Goal: Information Seeking & Learning: Find specific fact

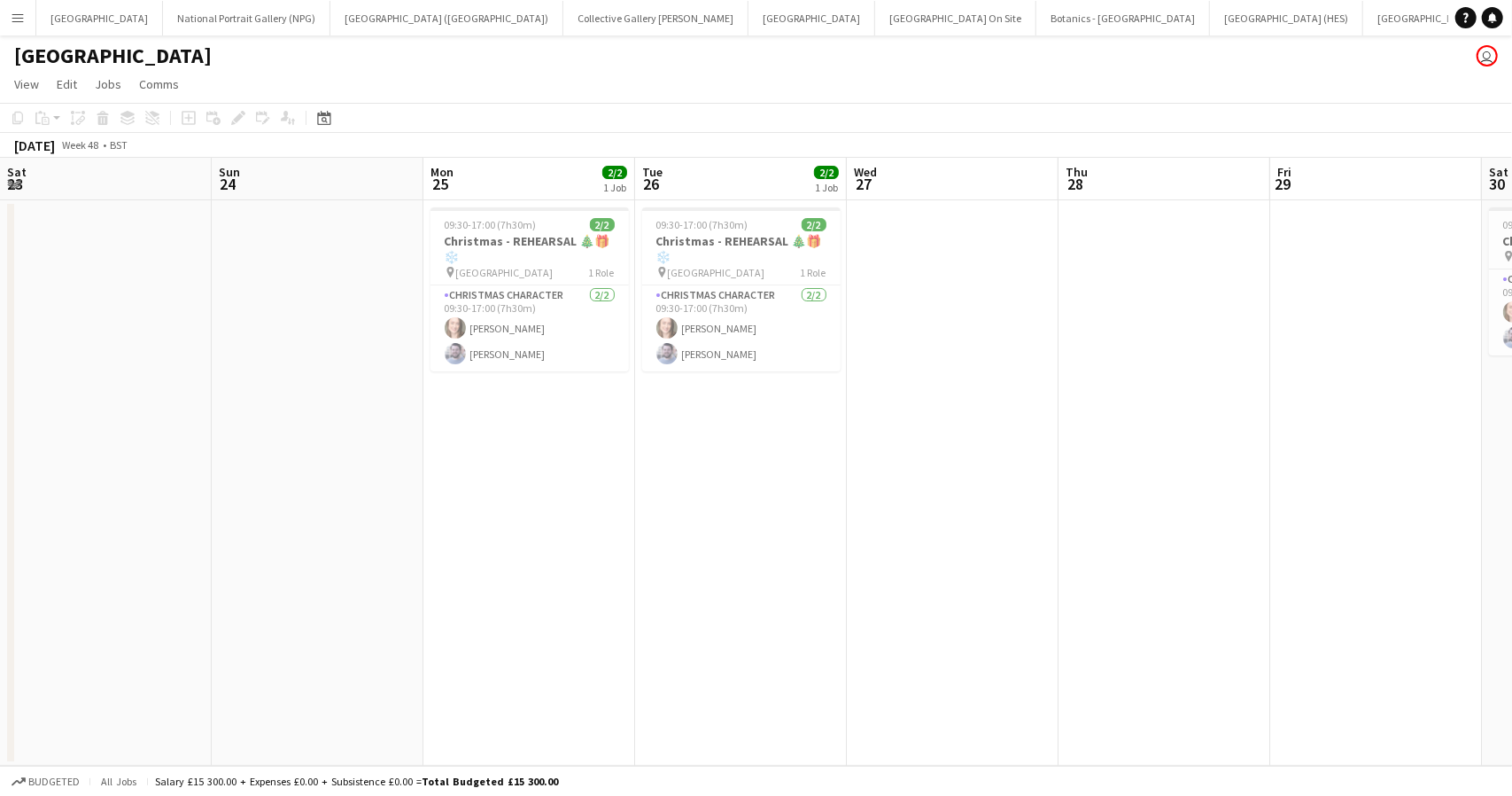
scroll to position [0, 514]
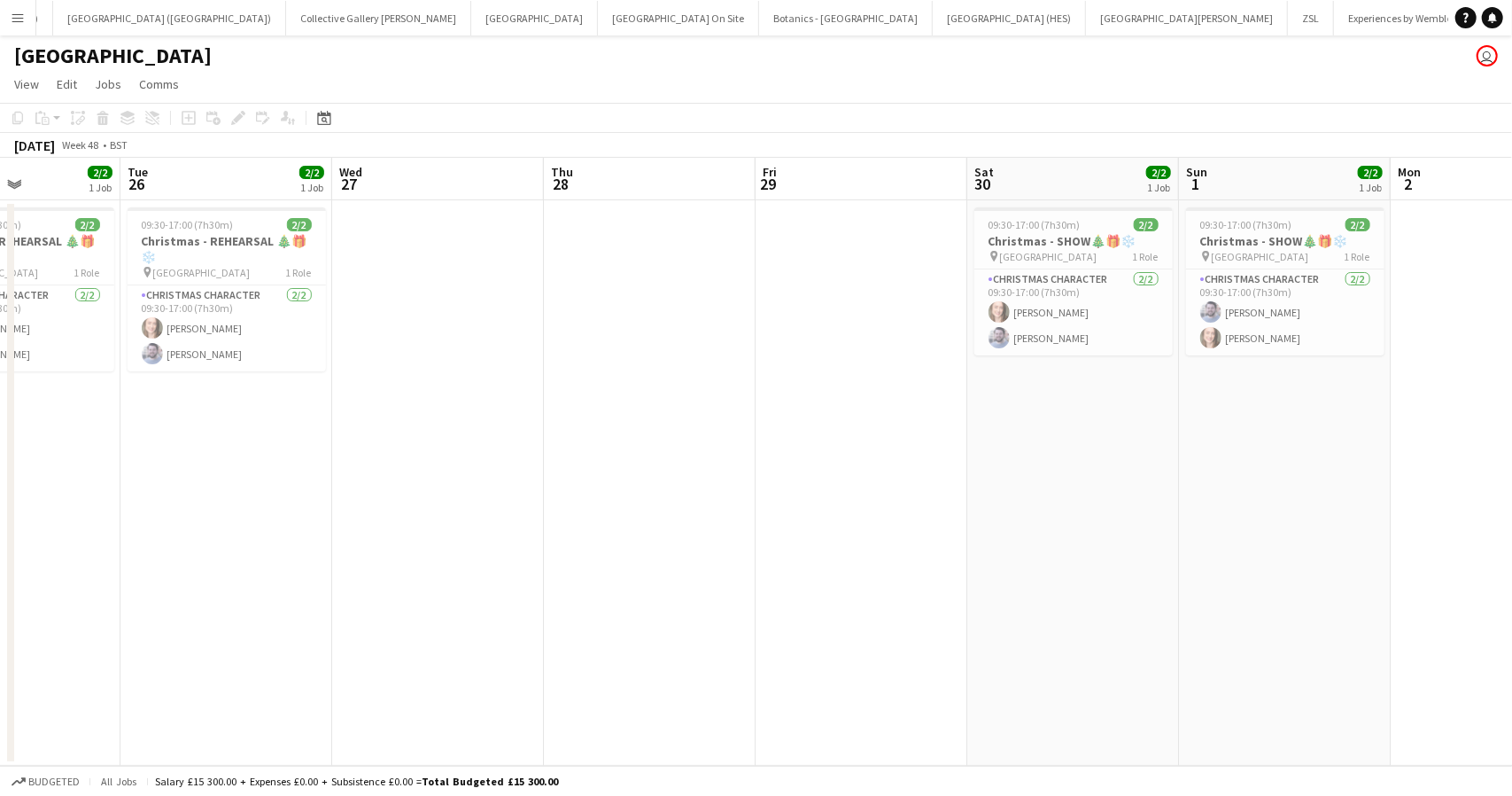
click at [21, 20] on app-icon "Menu" at bounding box center [18, 18] width 14 height 14
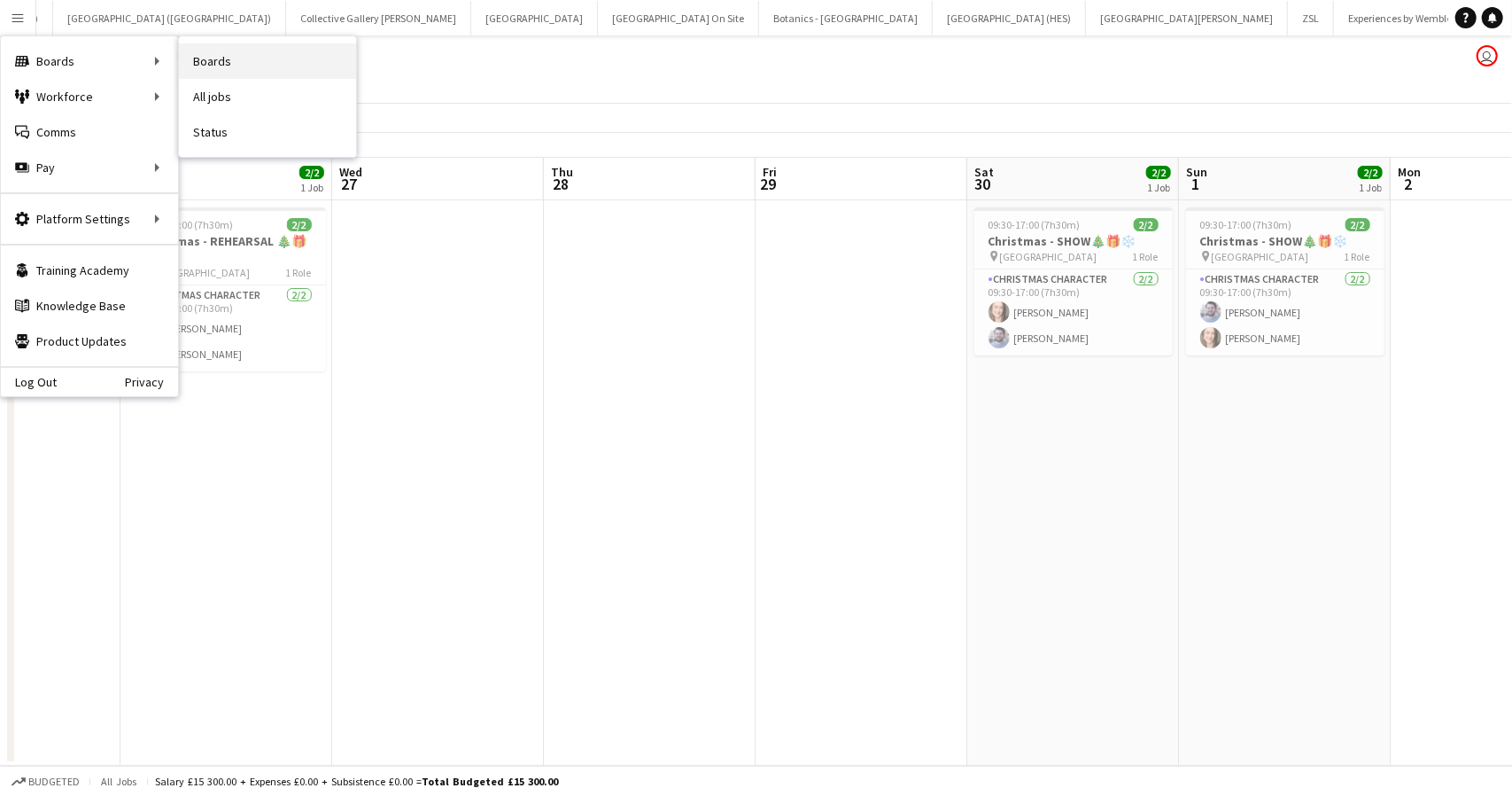
click at [214, 64] on link "Boards" at bounding box center [268, 62] width 177 height 36
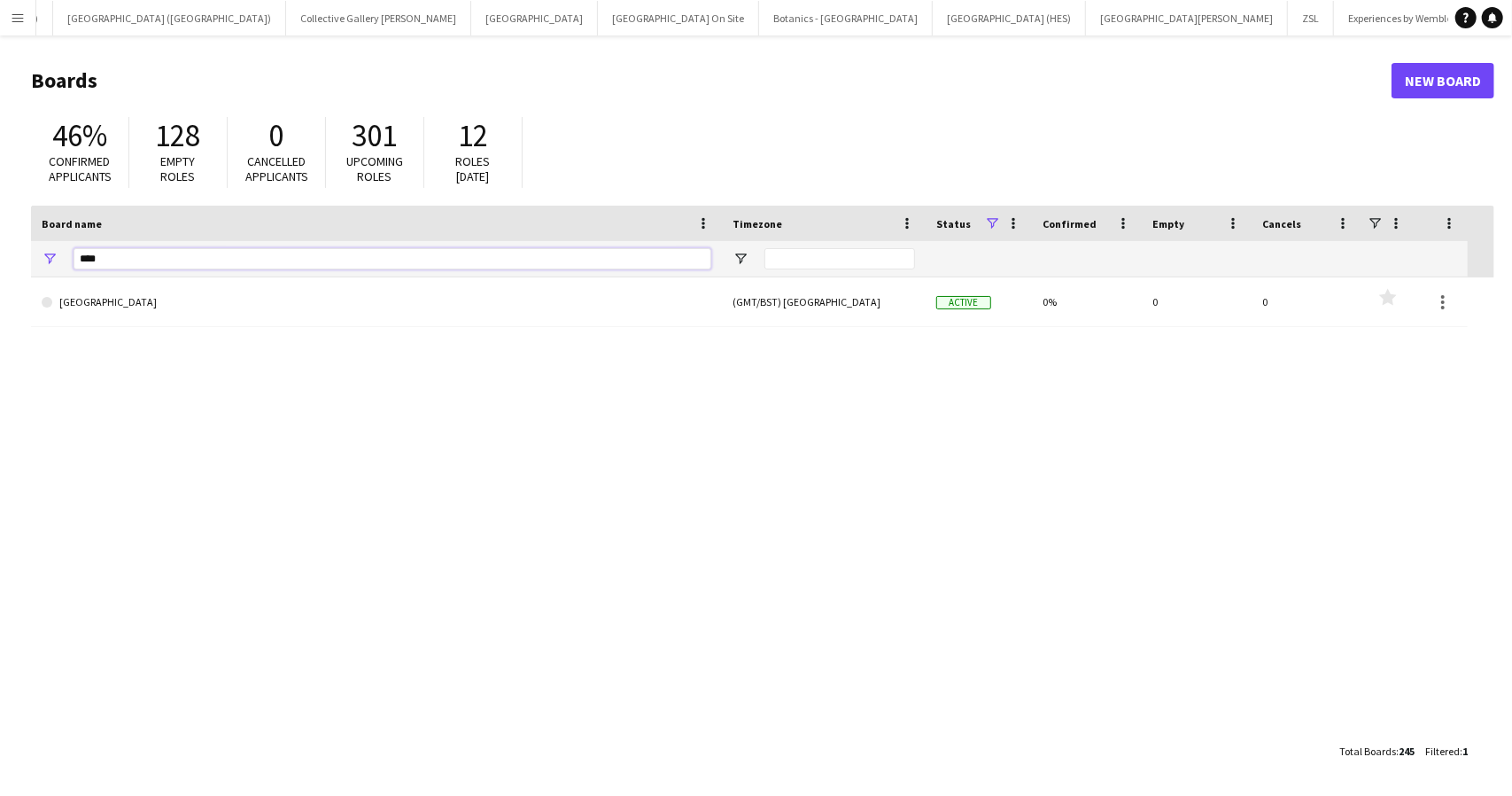
click at [122, 263] on input "****" at bounding box center [392, 258] width 638 height 21
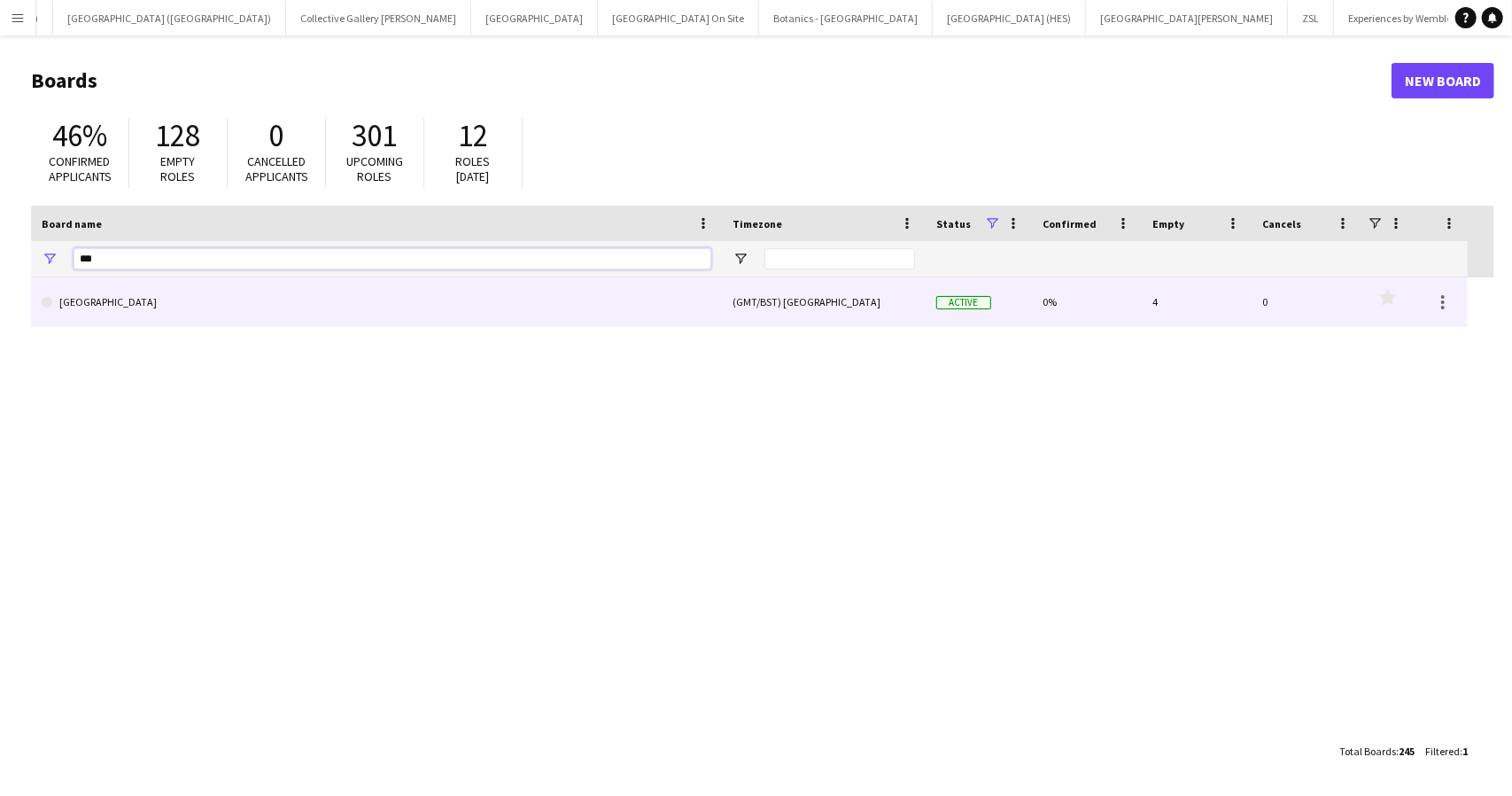
type input "***"
click at [214, 303] on link "[GEOGRAPHIC_DATA]" at bounding box center [376, 302] width 669 height 50
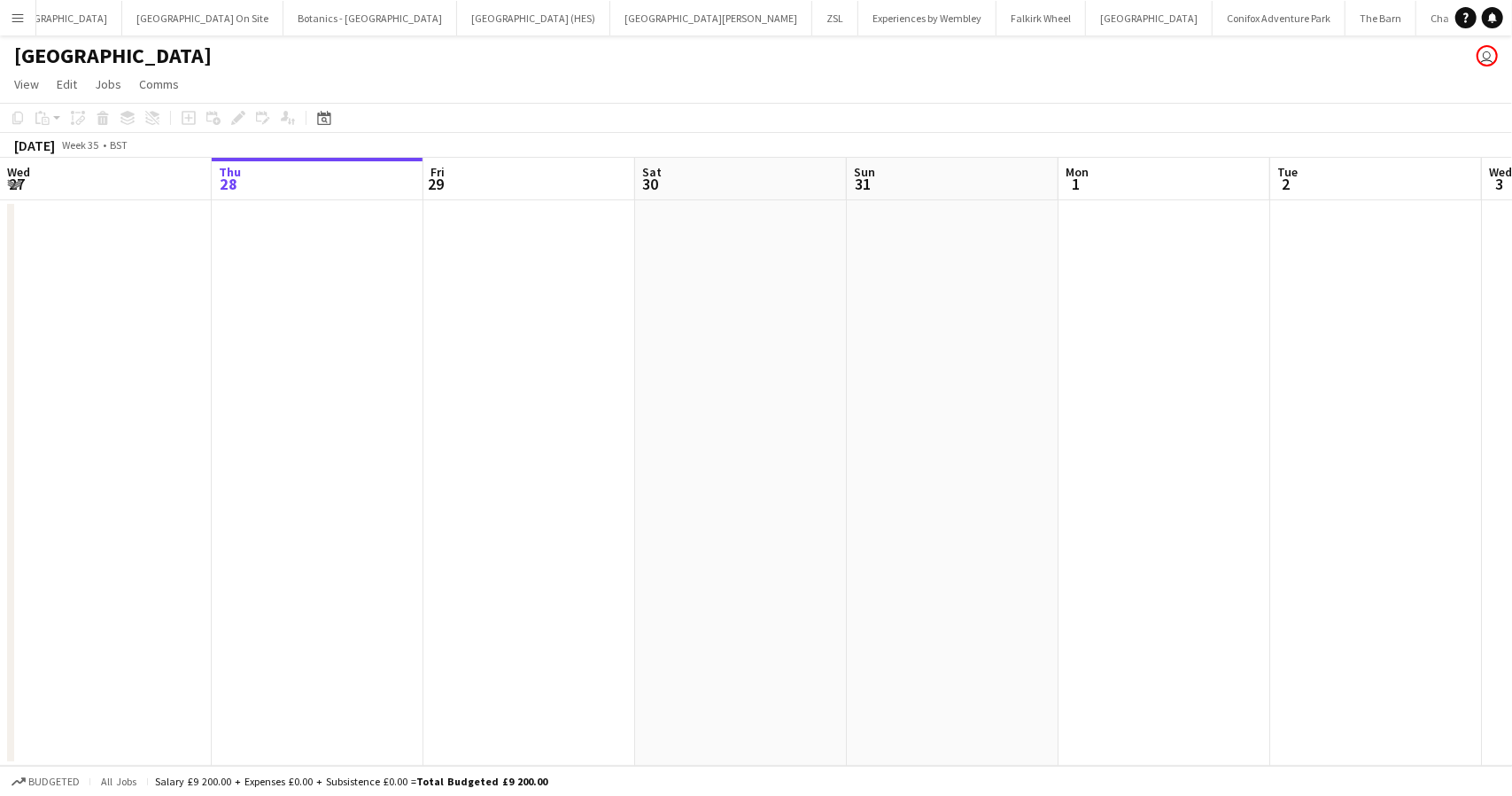
scroll to position [0, 755]
click at [338, 121] on app-toolbar "Copy Paste Paste Ctrl+V Paste with crew Ctrl+Shift+V Paste linked Job Delete Gr…" at bounding box center [756, 117] width 1512 height 30
click at [327, 117] on icon "Date picker" at bounding box center [324, 117] width 14 height 14
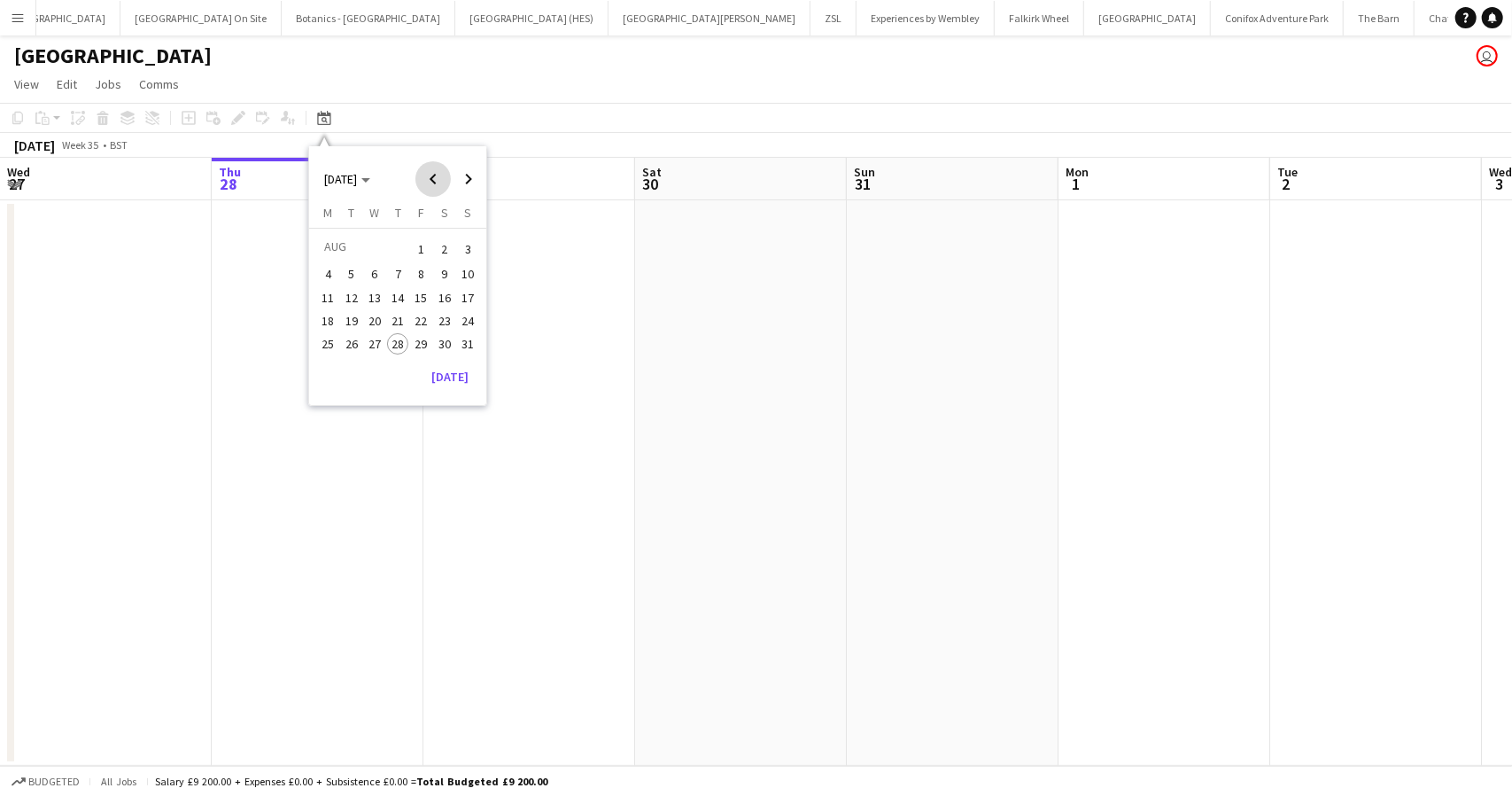
click at [435, 178] on span "Previous month" at bounding box center [434, 179] width 36 height 36
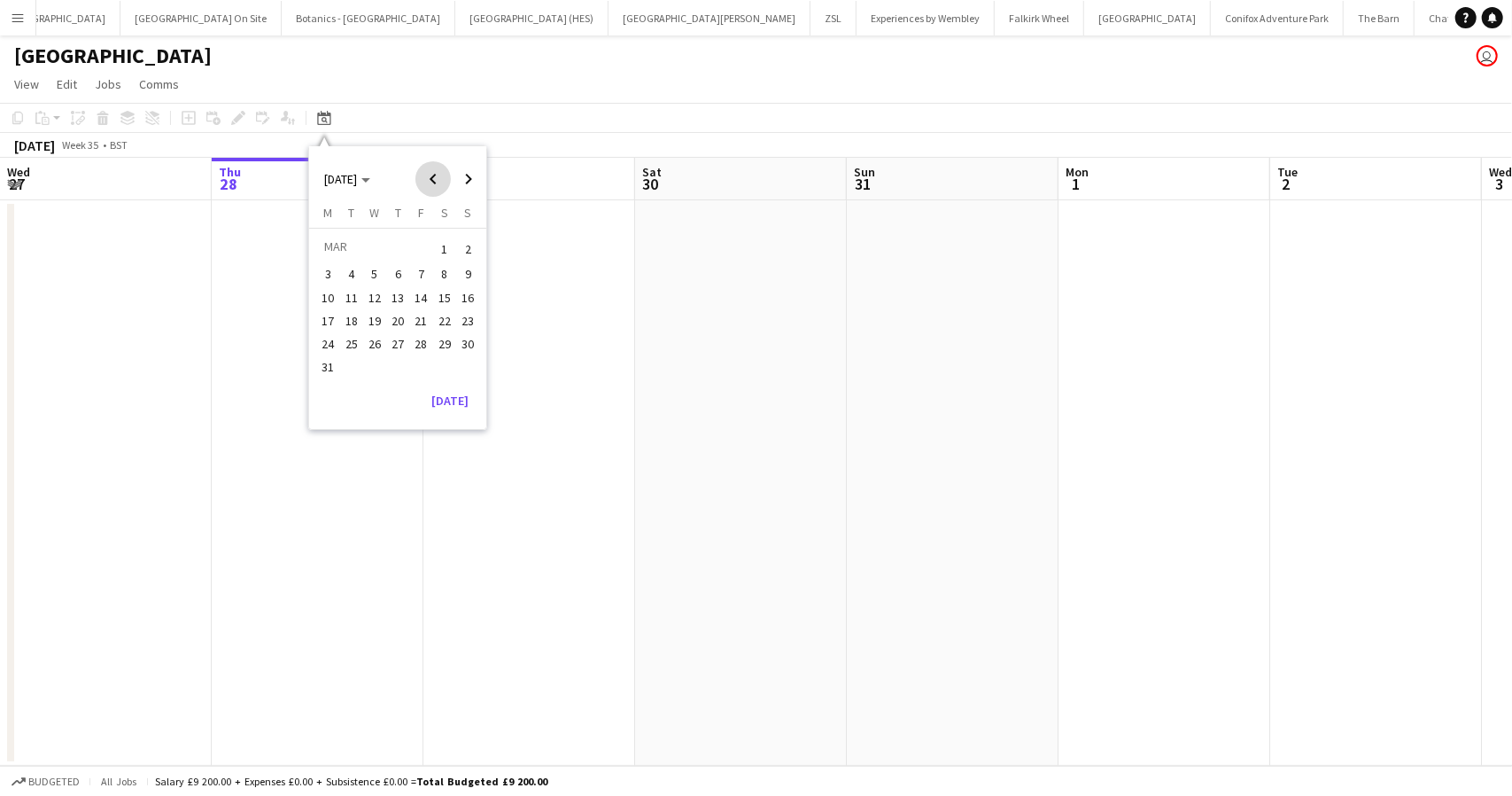
click at [435, 178] on span "Previous month" at bounding box center [434, 179] width 36 height 36
click at [464, 178] on span "Next month" at bounding box center [469, 179] width 36 height 36
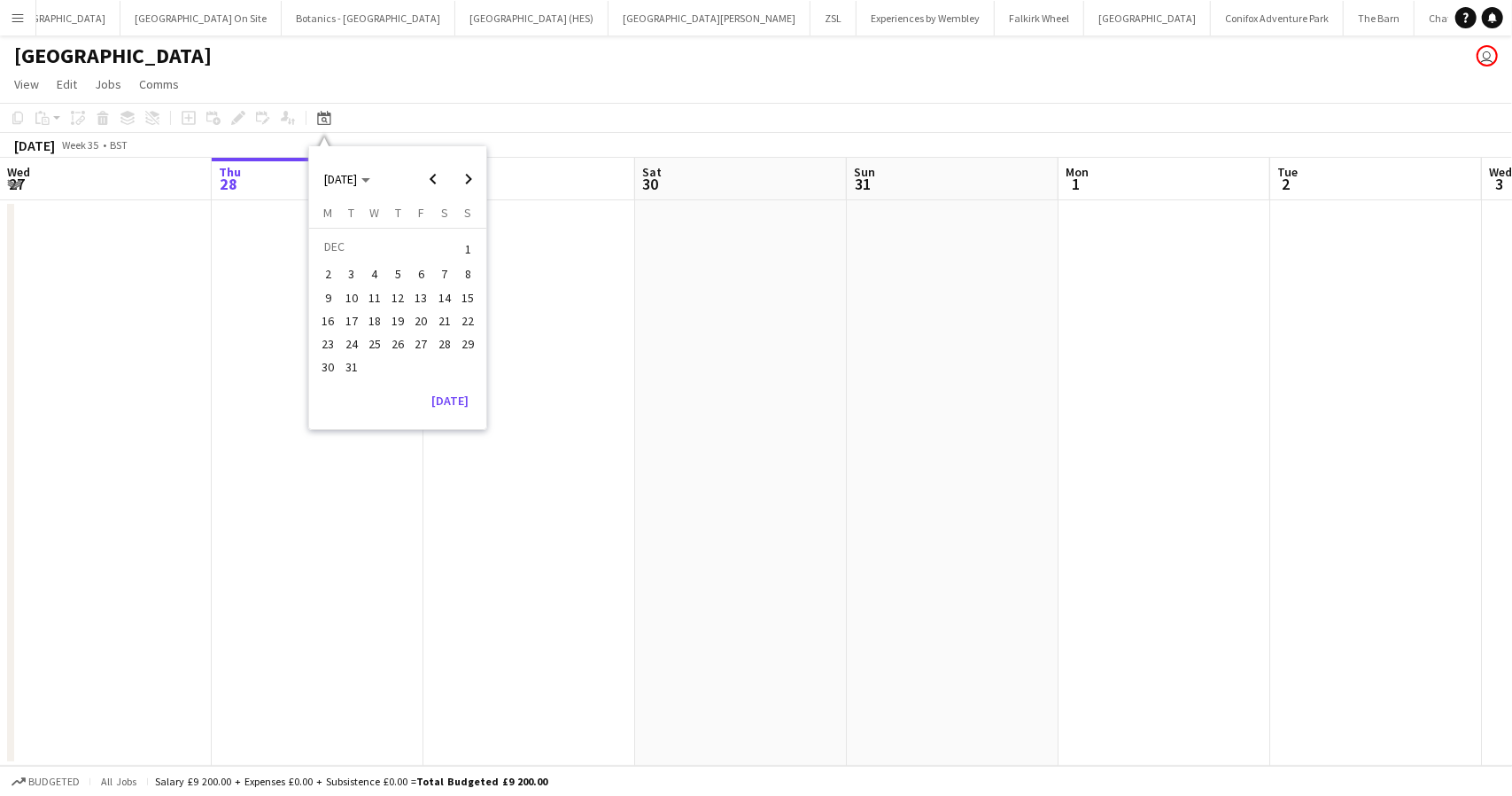
click at [390, 306] on button "12" at bounding box center [397, 298] width 23 height 23
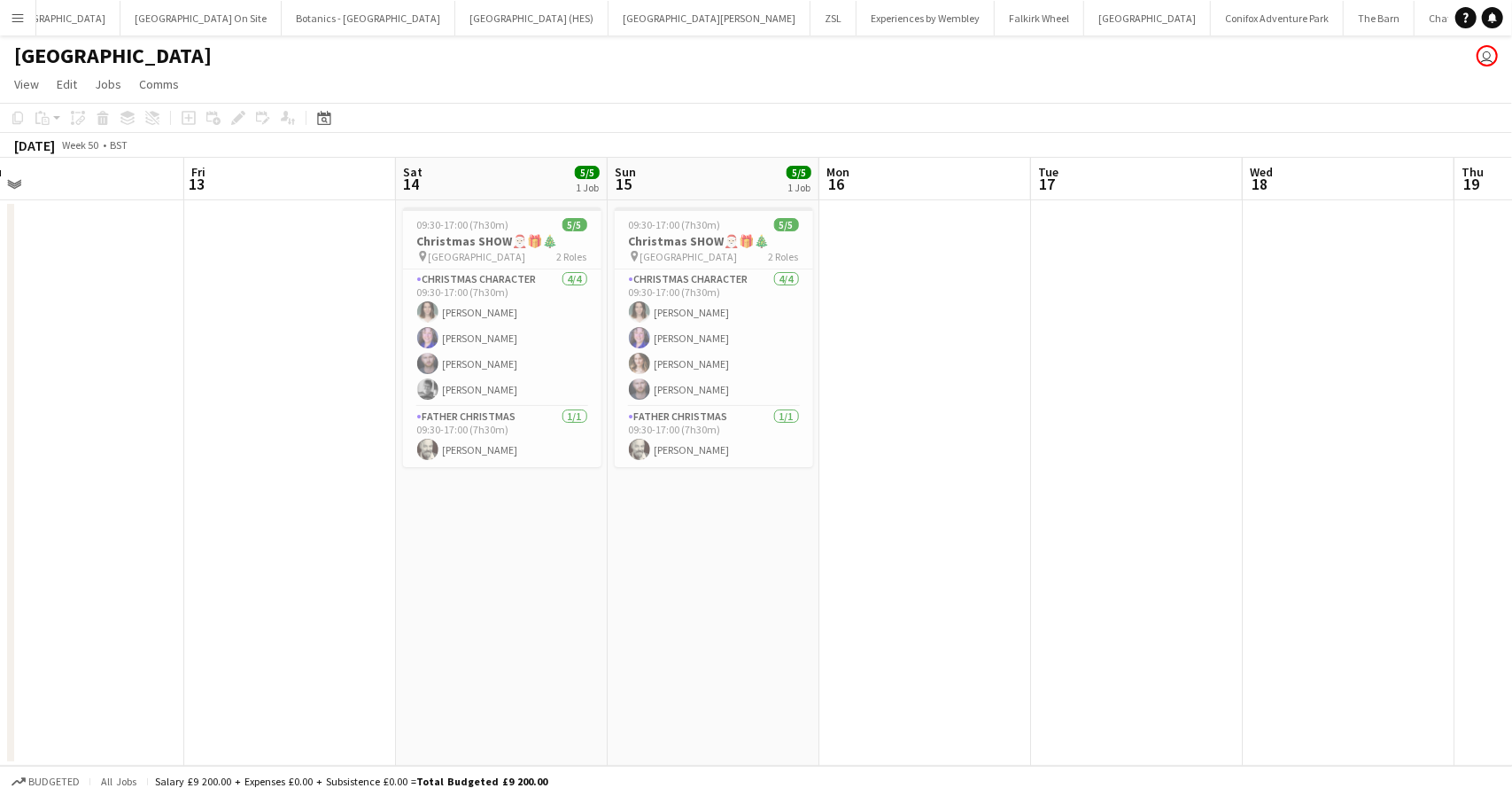
scroll to position [0, 627]
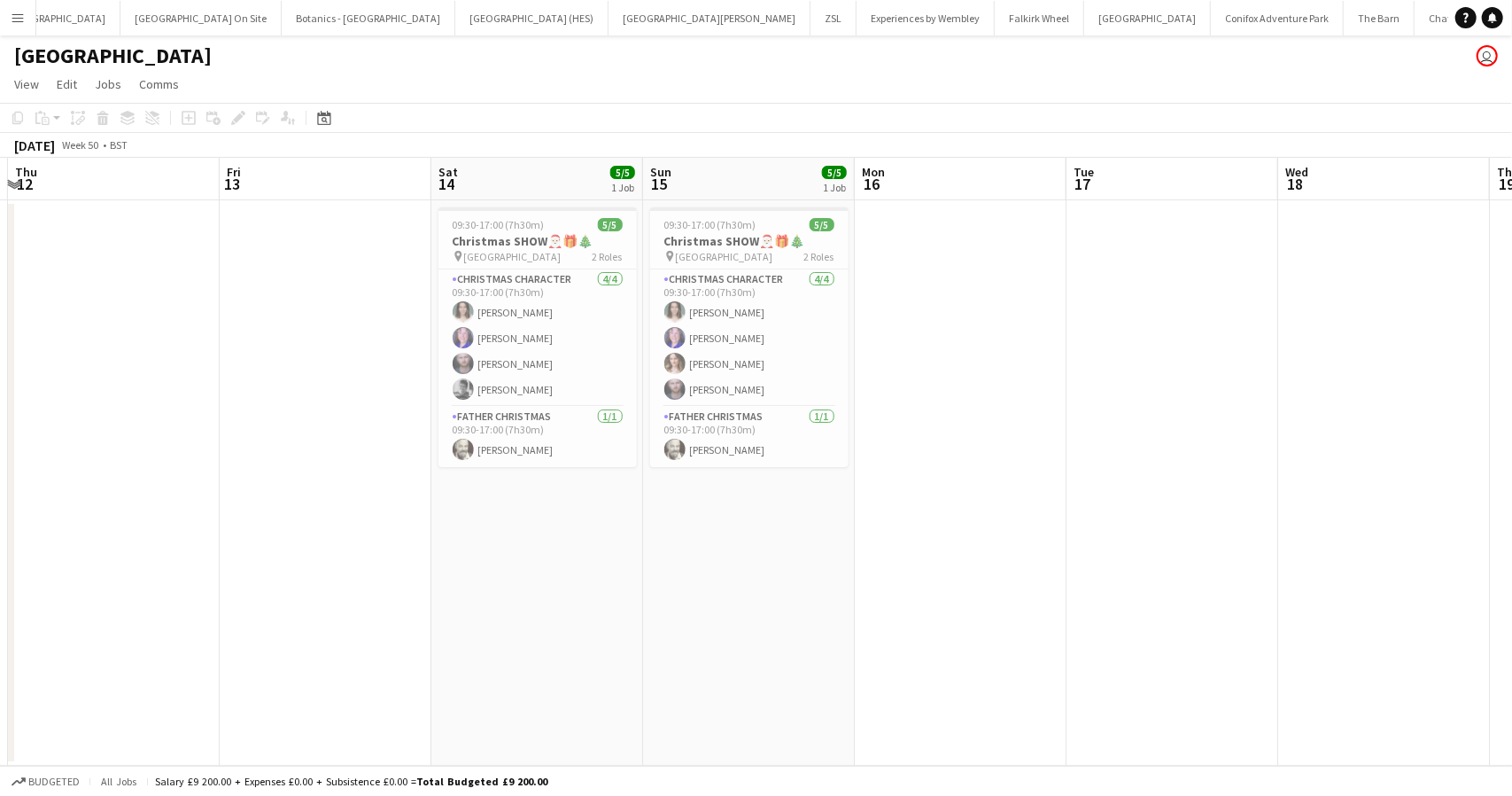
drag, startPoint x: 1332, startPoint y: 550, endPoint x: 891, endPoint y: 569, distance: 441.4
click at [891, 569] on app-calendar-viewport "Mon 9 Tue 10 Wed 11 Thu 12 Fri 13 Sat 14 5/5 1 Job Sun 15 5/5 1 Job Mon 16 Tue …" at bounding box center [756, 462] width 1512 height 608
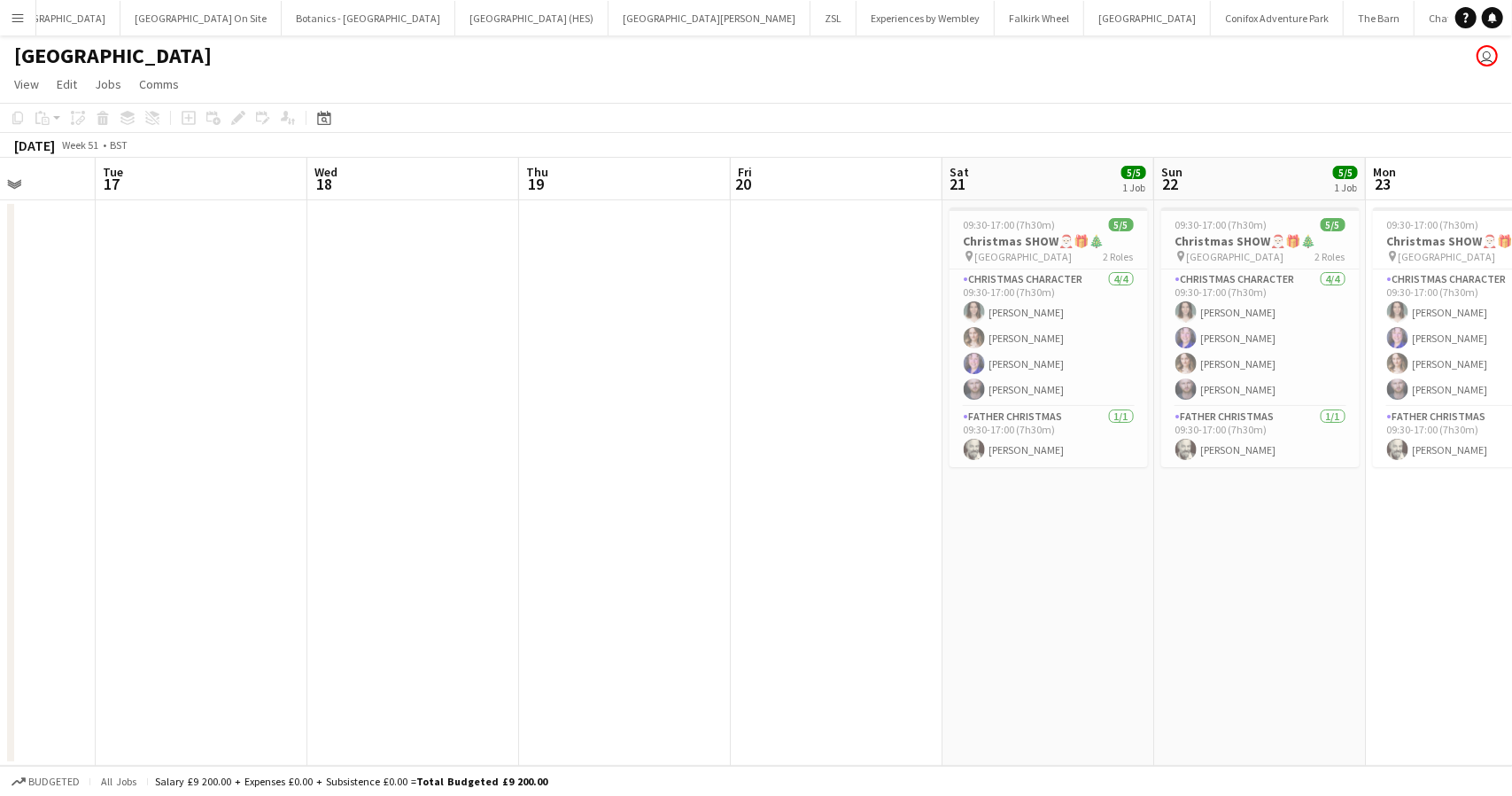
drag, startPoint x: 1270, startPoint y: 360, endPoint x: 294, endPoint y: 460, distance: 981.1
click at [294, 460] on app-calendar-viewport "Fri 13 Sat 14 5/5 1 Job Sun 15 5/5 1 Job Mon 16 Tue 17 Wed 18 Thu 19 Fri 20 Sat…" at bounding box center [756, 462] width 1512 height 608
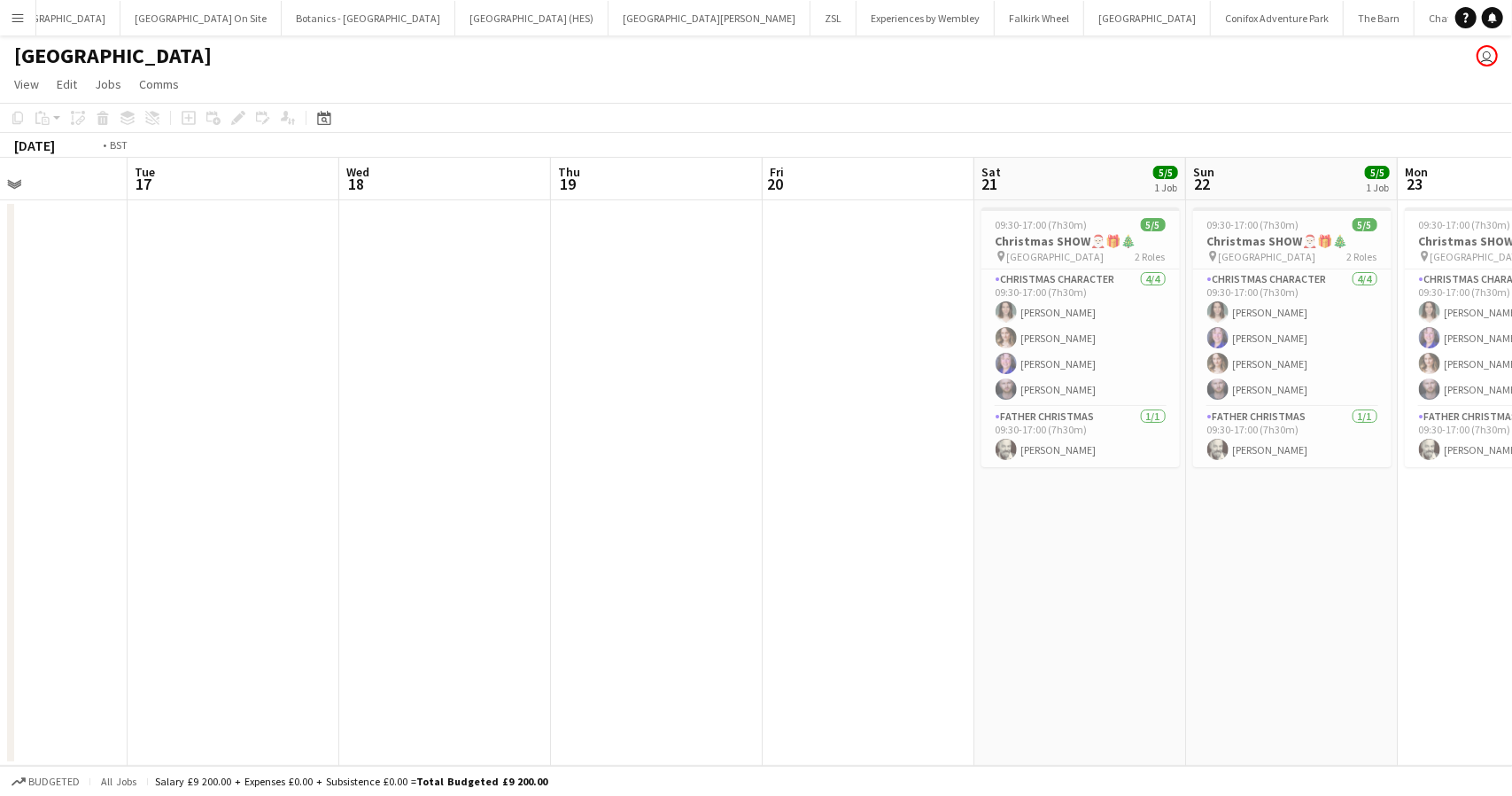
drag, startPoint x: 1203, startPoint y: 470, endPoint x: 1472, endPoint y: 525, distance: 274.6
click at [1472, 525] on app-calendar-viewport "Sat 14 5/5 1 Job Sun 15 5/5 1 Job Mon 16 Tue 17 Wed 18 Thu 19 Fri 20 Sat 21 5/5…" at bounding box center [756, 462] width 1512 height 608
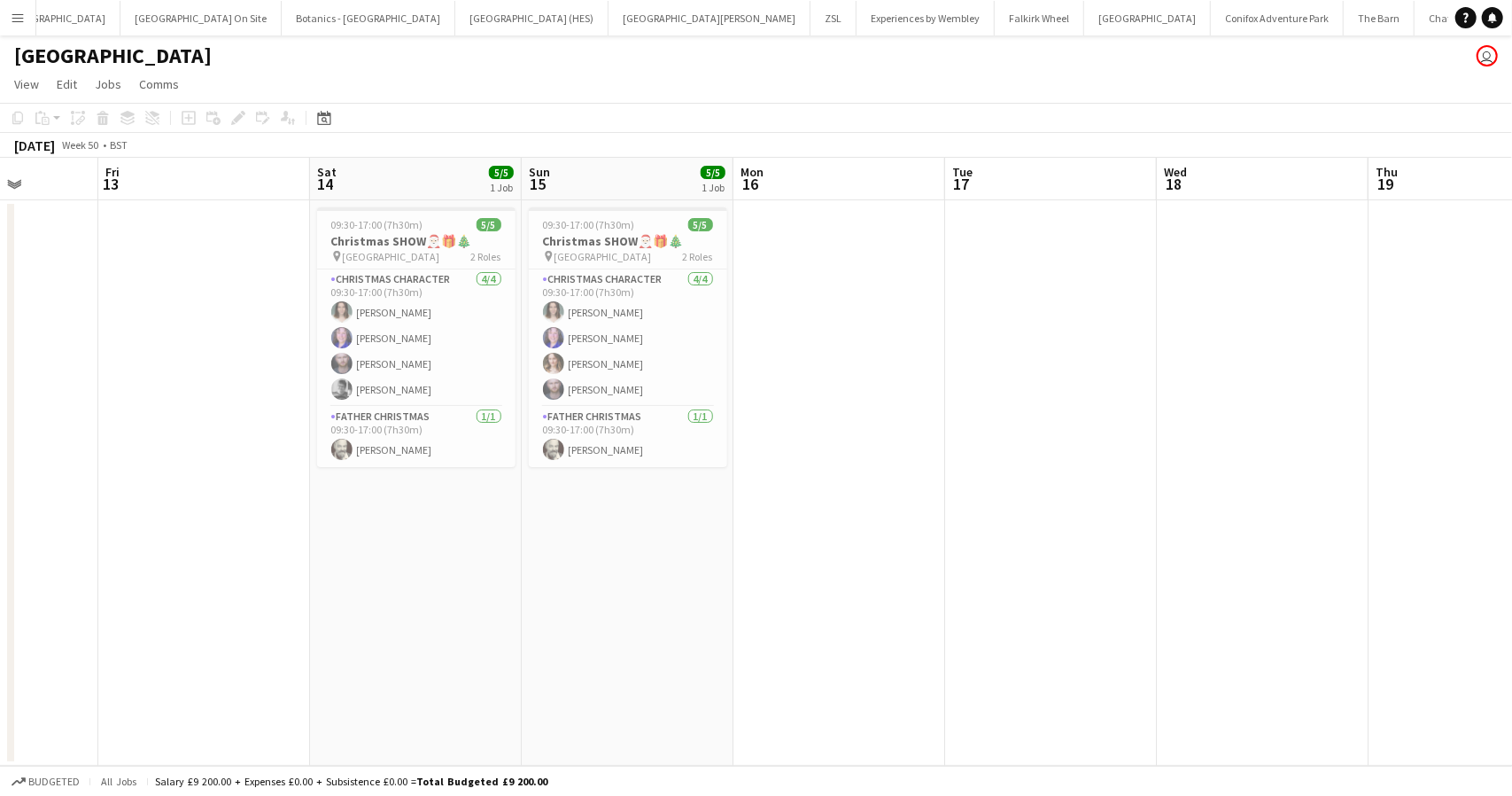
scroll to position [0, 485]
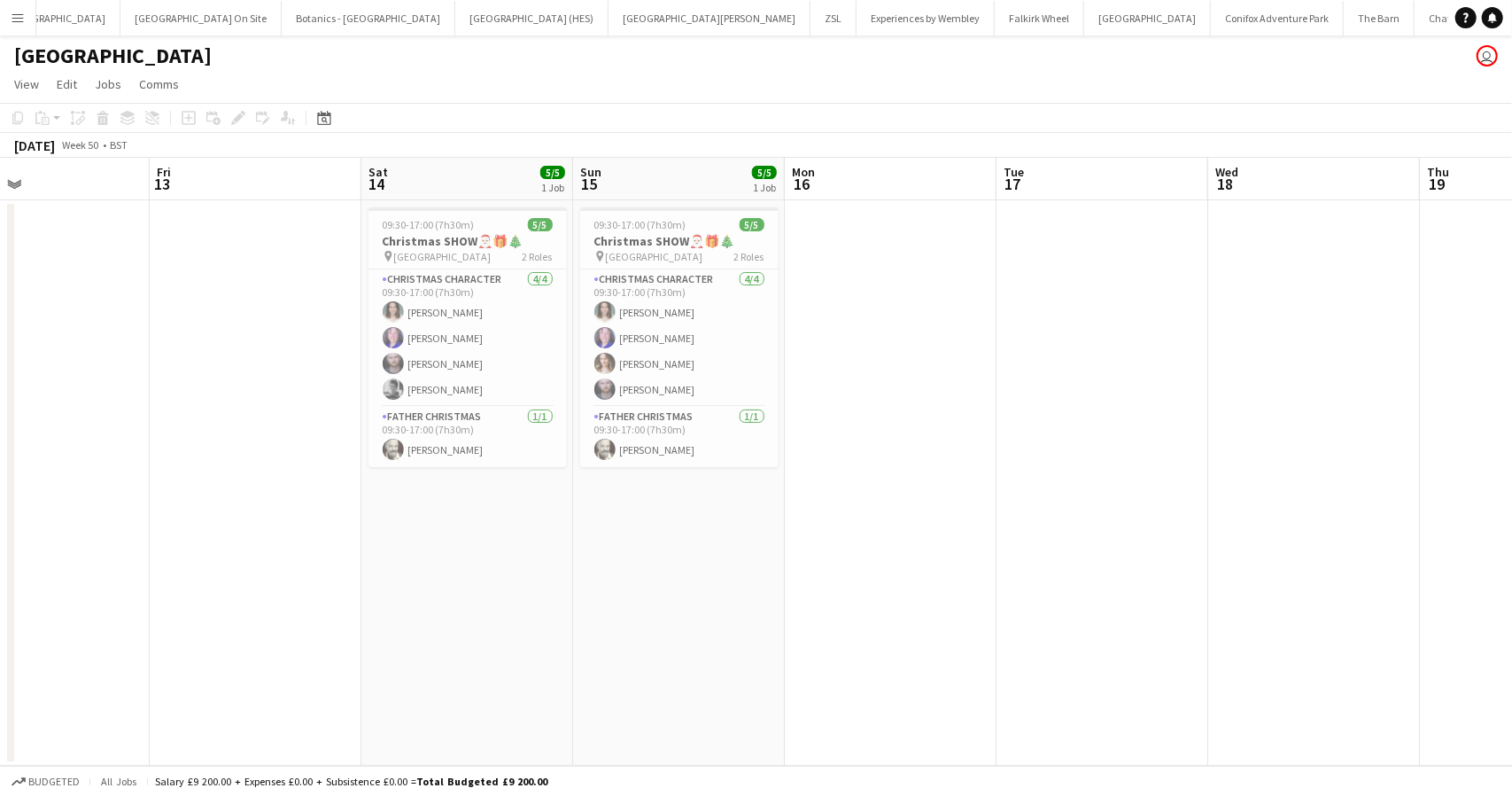
drag, startPoint x: 673, startPoint y: 436, endPoint x: 1330, endPoint y: 435, distance: 657.0
click at [1330, 435] on app-calendar-viewport "Tue 10 Wed 11 Thu 12 Fri 13 Sat 14 5/5 1 Job Sun 15 5/5 1 Job Mon 16 Tue 17 Wed…" at bounding box center [756, 462] width 1512 height 608
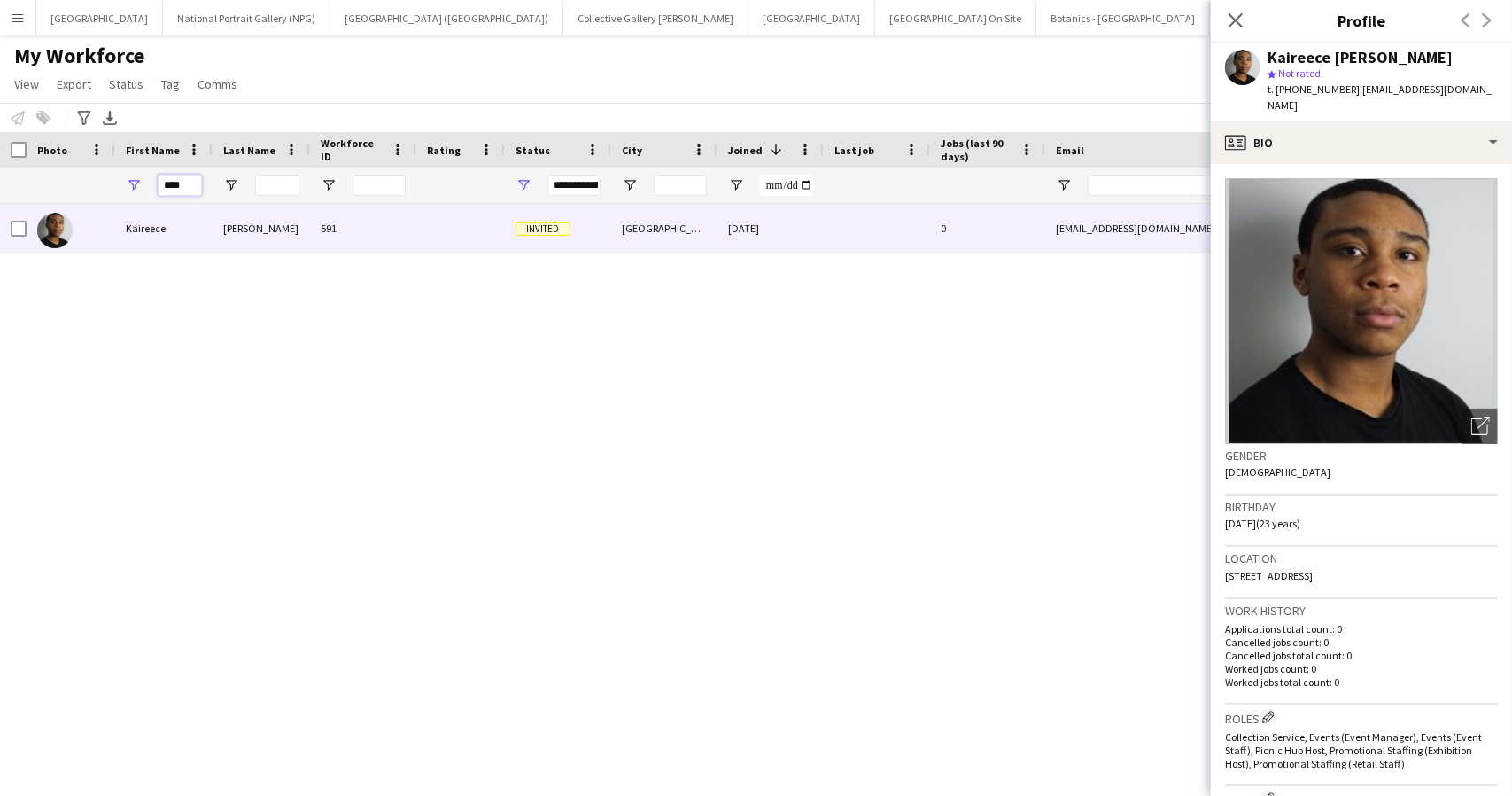
click at [178, 178] on input "****" at bounding box center [180, 184] width 45 height 21
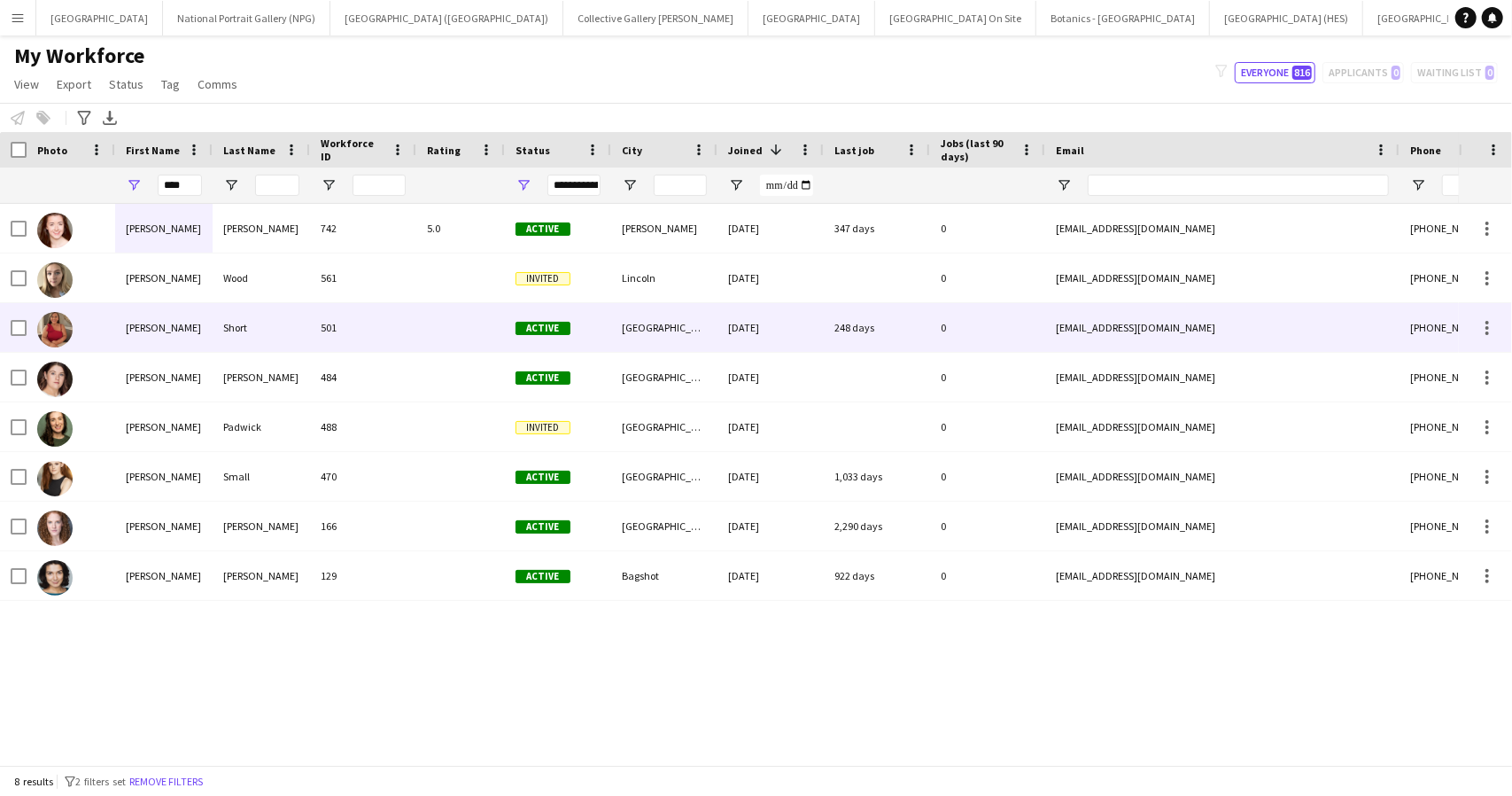
click at [223, 335] on div "Short" at bounding box center [262, 327] width 97 height 49
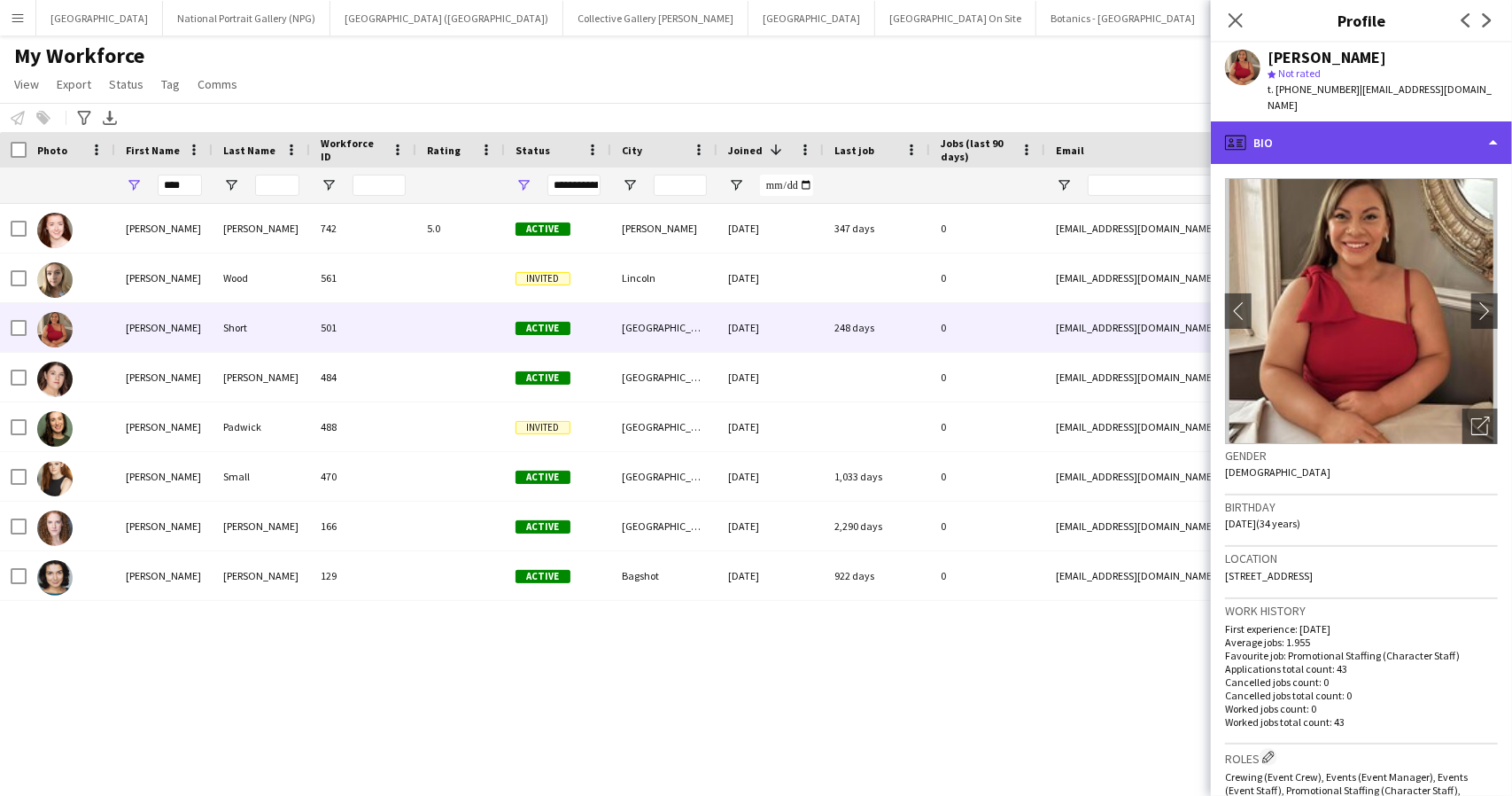
click at [1418, 135] on div "profile Bio" at bounding box center [1361, 142] width 301 height 43
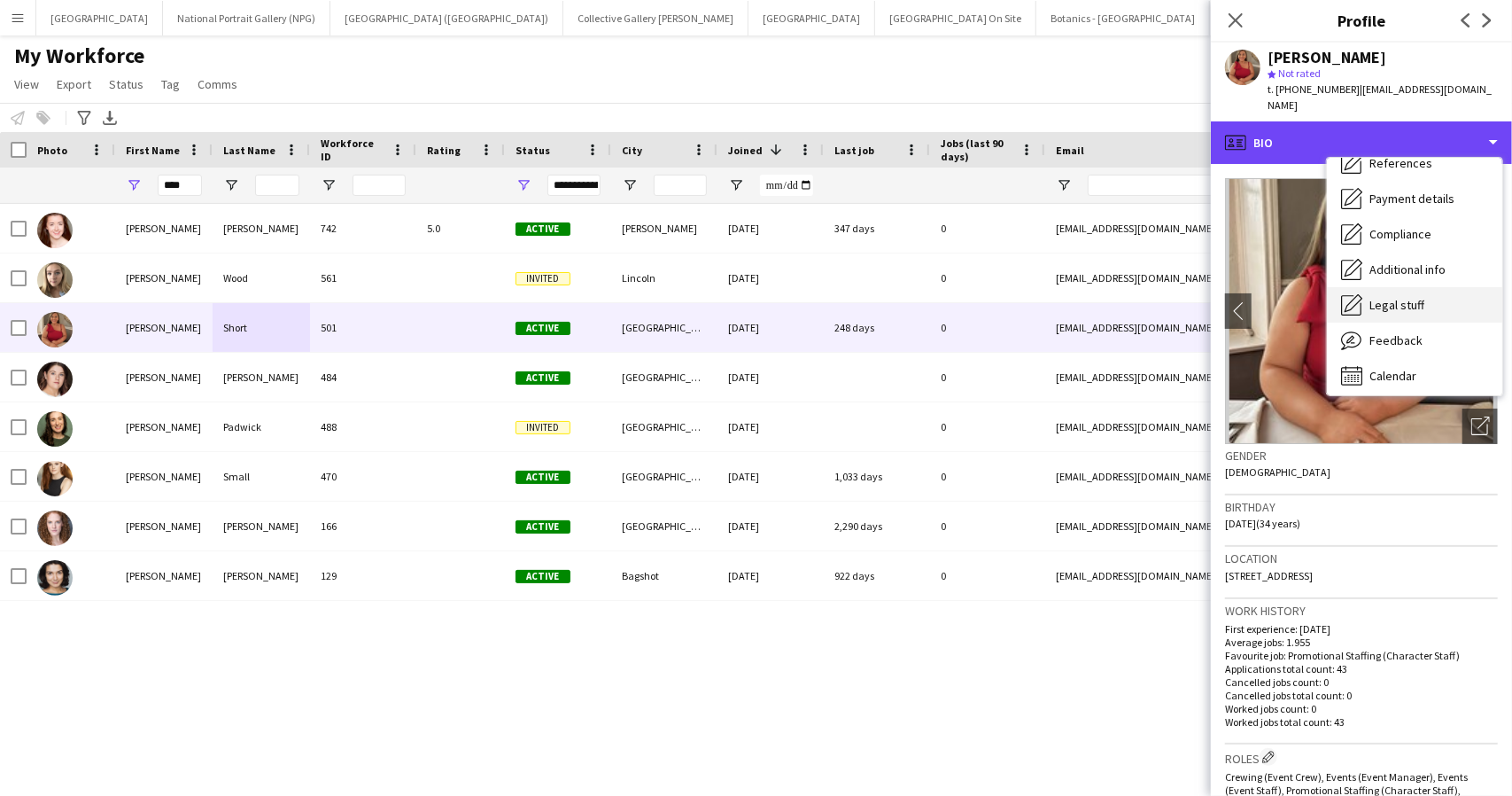
scroll to position [202, 0]
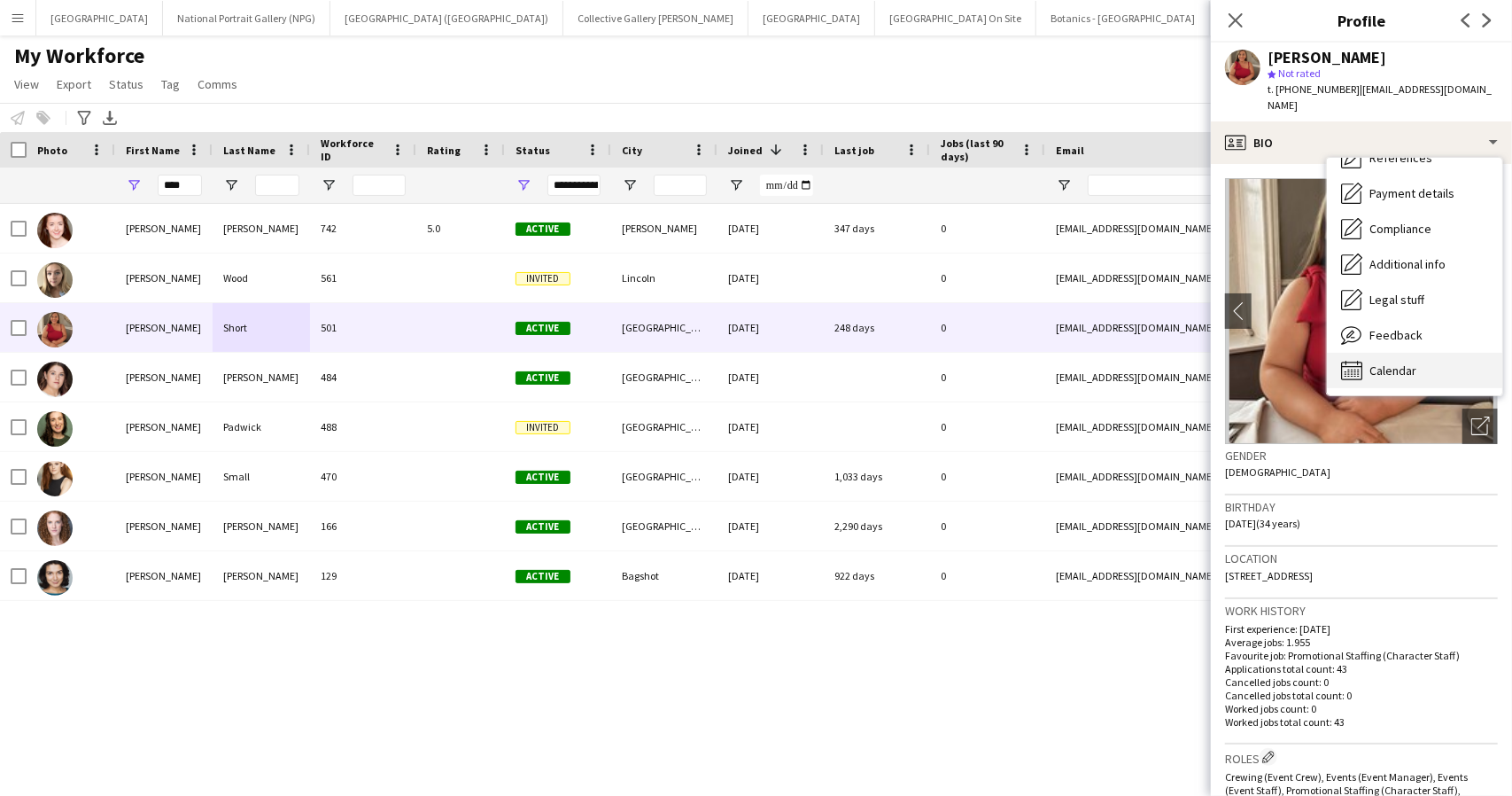
click at [1402, 371] on span "Calendar" at bounding box center [1393, 370] width 47 height 16
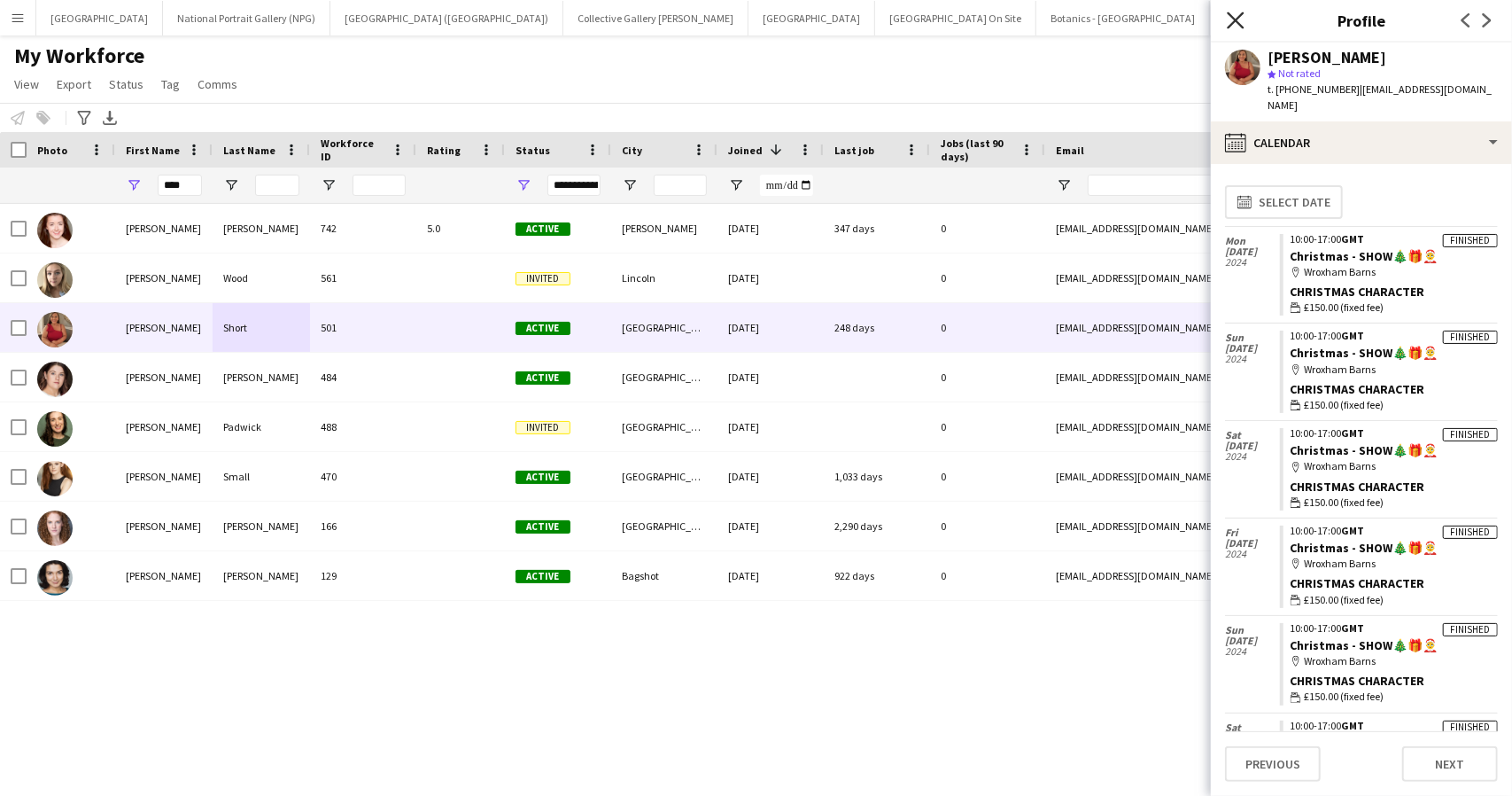
click at [1233, 24] on icon at bounding box center [1234, 20] width 17 height 17
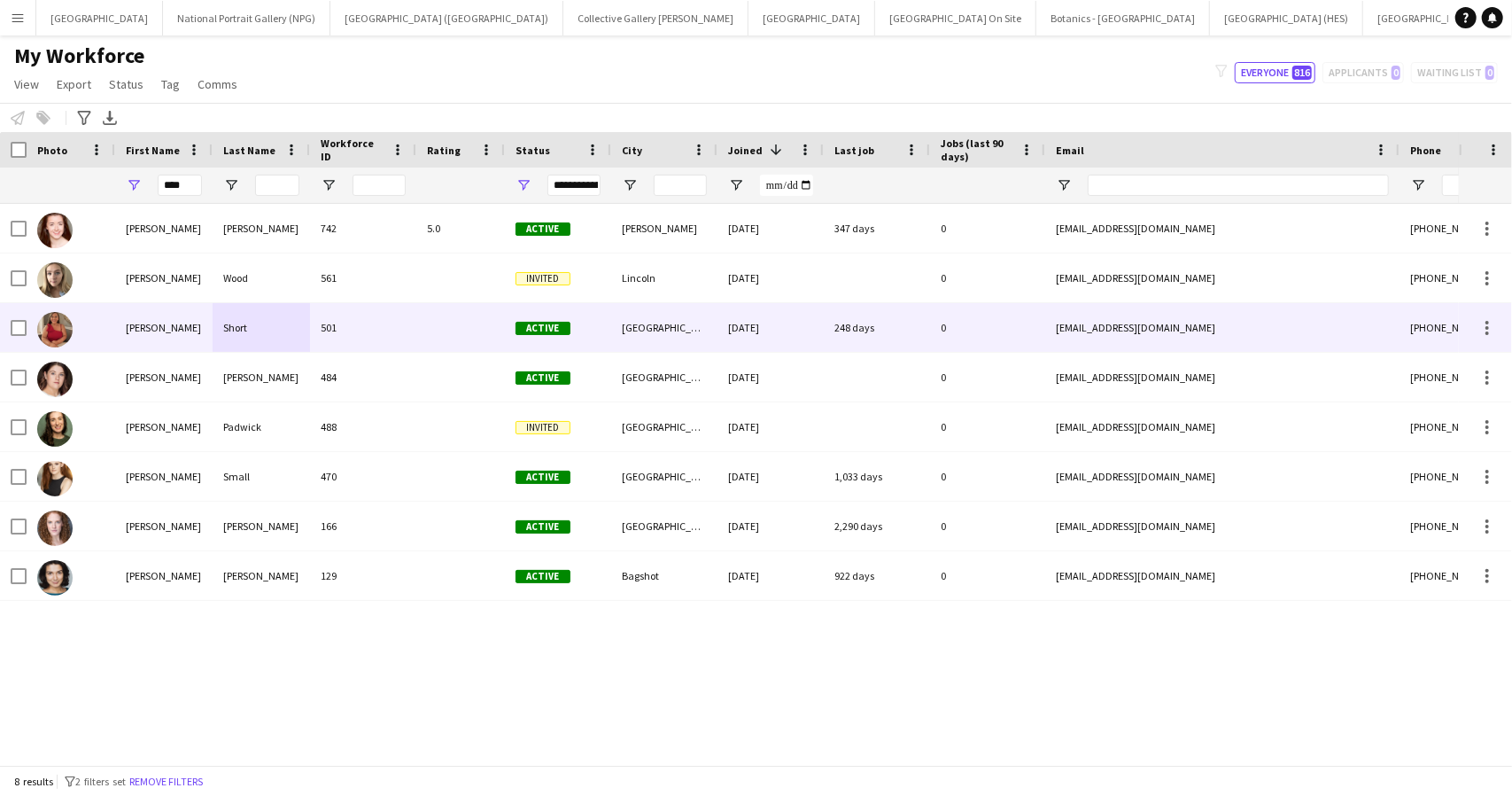
click at [208, 319] on div "[PERSON_NAME]" at bounding box center [164, 327] width 97 height 49
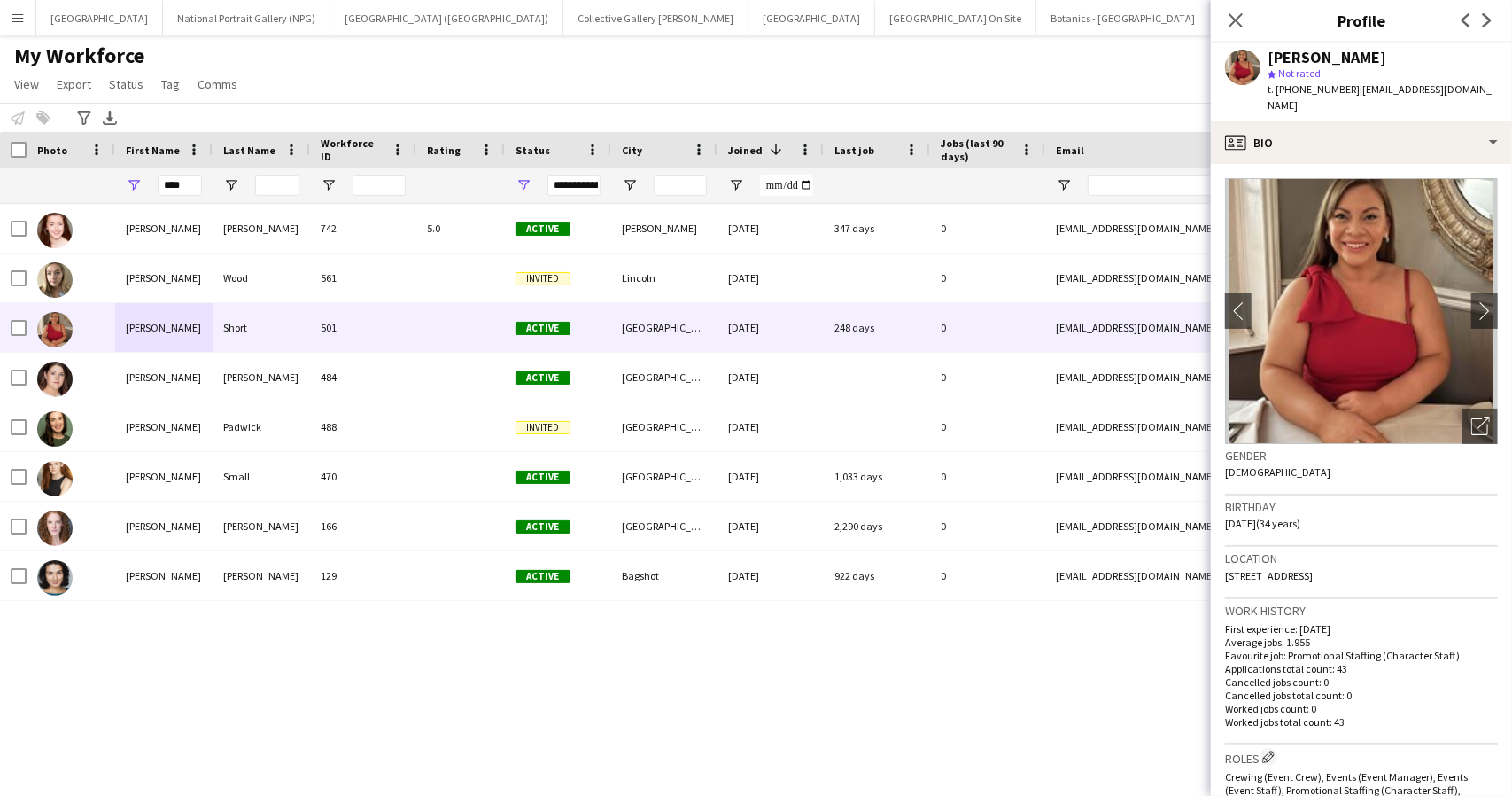
drag, startPoint x: 1226, startPoint y: 575, endPoint x: 1300, endPoint y: 566, distance: 74.5
click at [1300, 566] on div "Location [STREET_ADDRESS]" at bounding box center [1361, 572] width 273 height 52
drag, startPoint x: 1443, startPoint y: 575, endPoint x: 1445, endPoint y: 589, distance: 14.1
click at [1445, 589] on div "Location [STREET_ADDRESS]" at bounding box center [1361, 572] width 273 height 52
copy span "NR13 4AN"
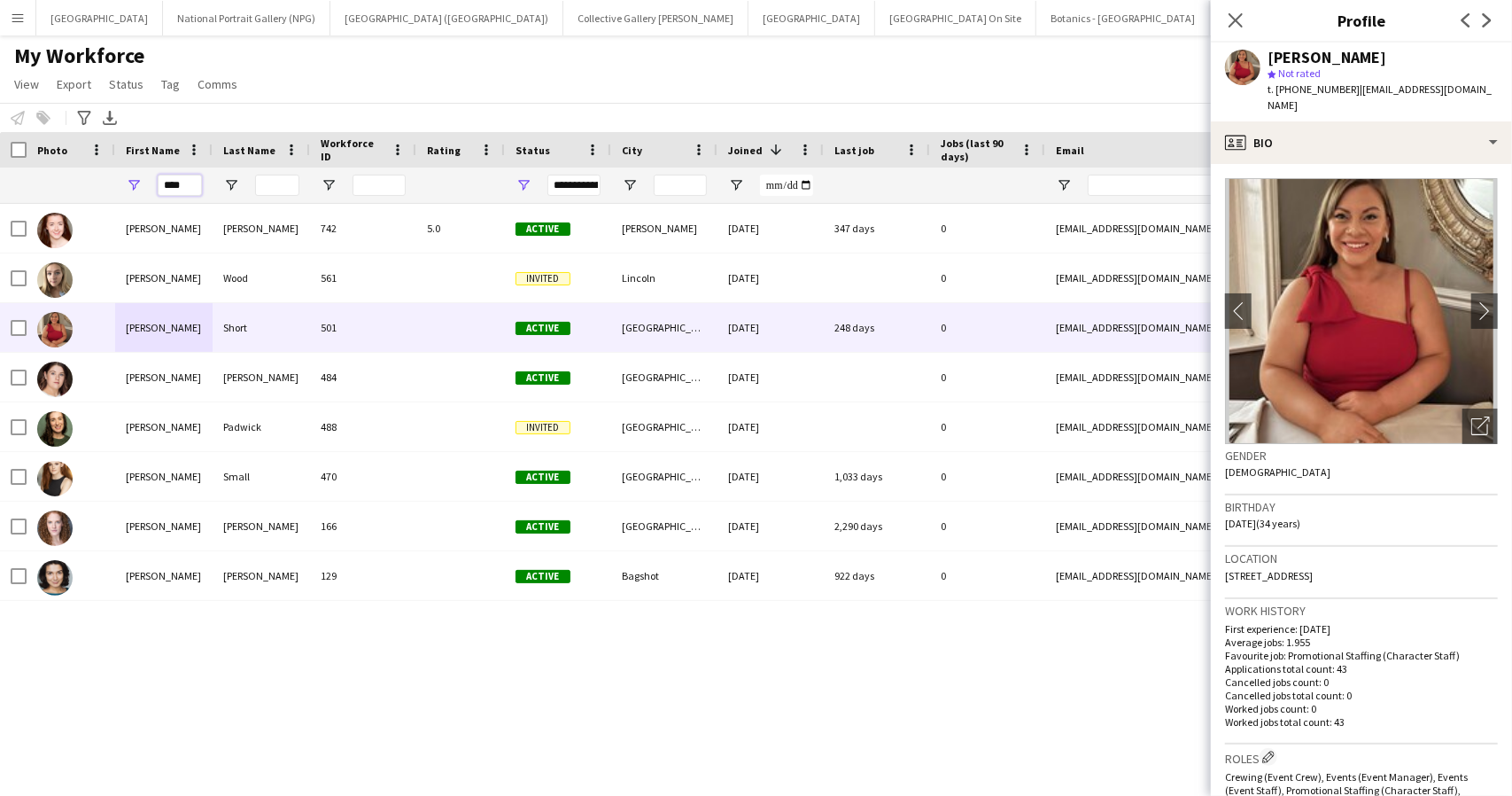
click at [181, 185] on input "****" at bounding box center [180, 184] width 45 height 21
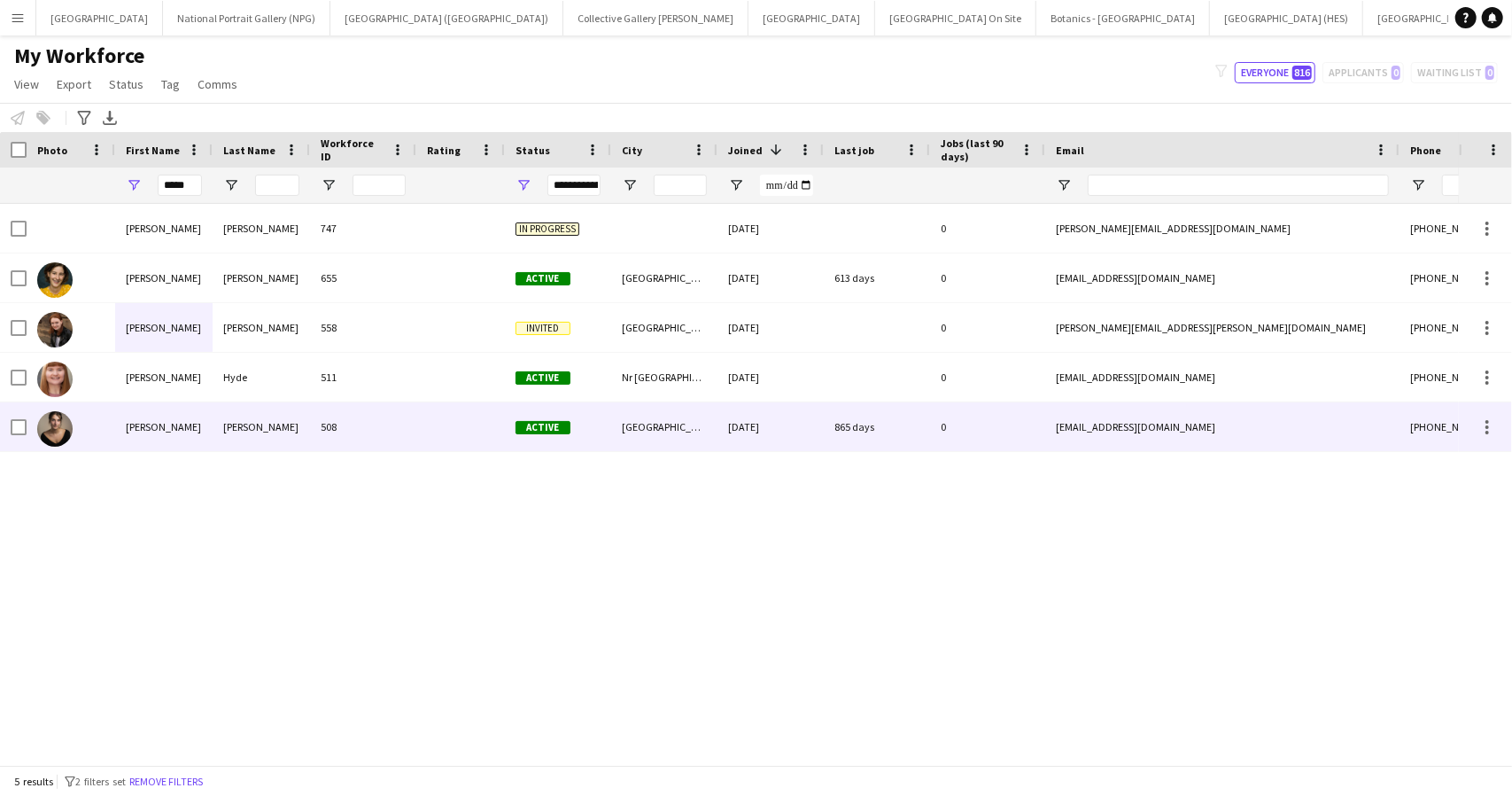
click at [177, 425] on div "[PERSON_NAME]" at bounding box center [164, 426] width 97 height 49
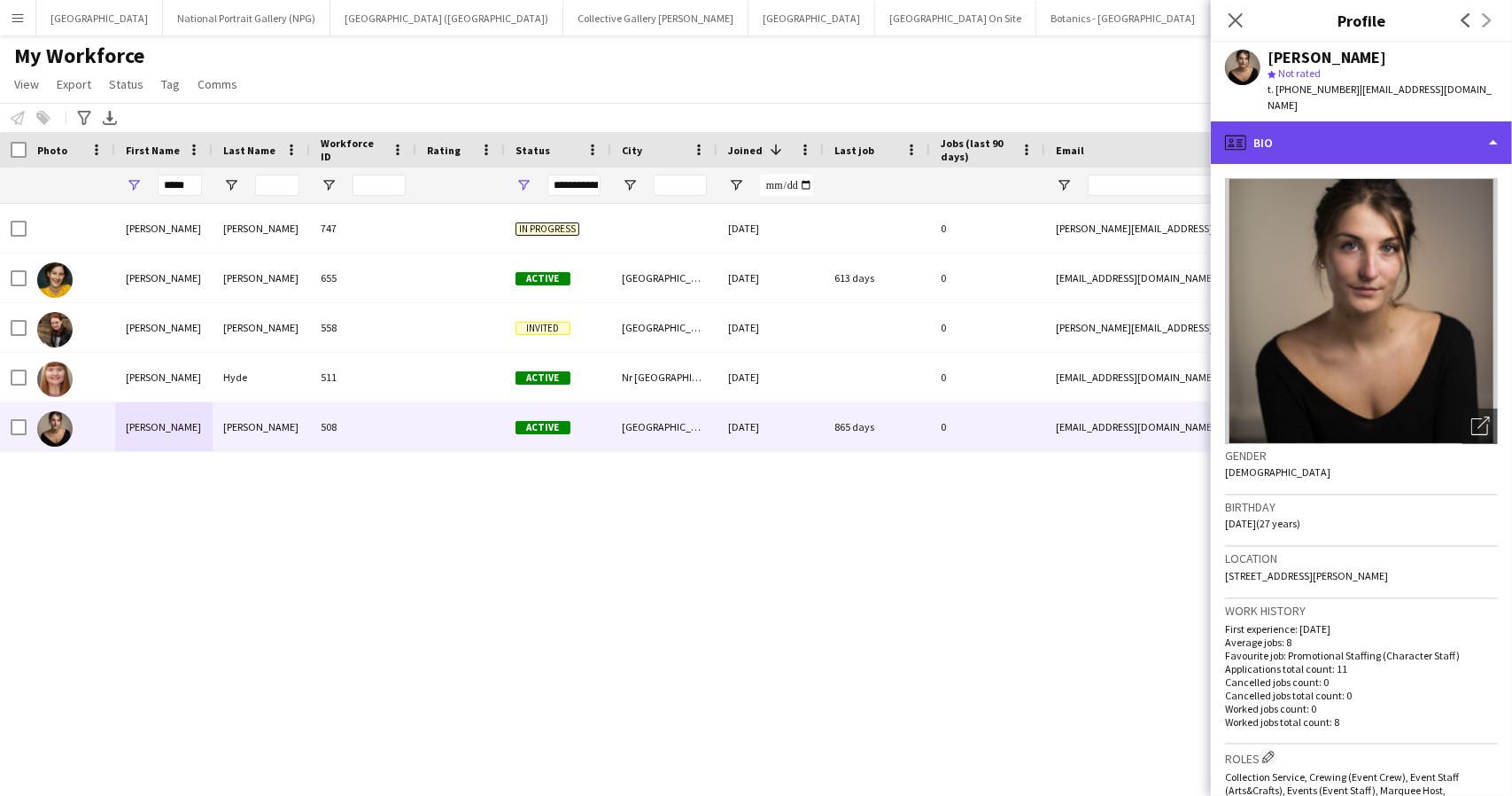
click at [1357, 130] on div "profile Bio" at bounding box center [1361, 142] width 301 height 43
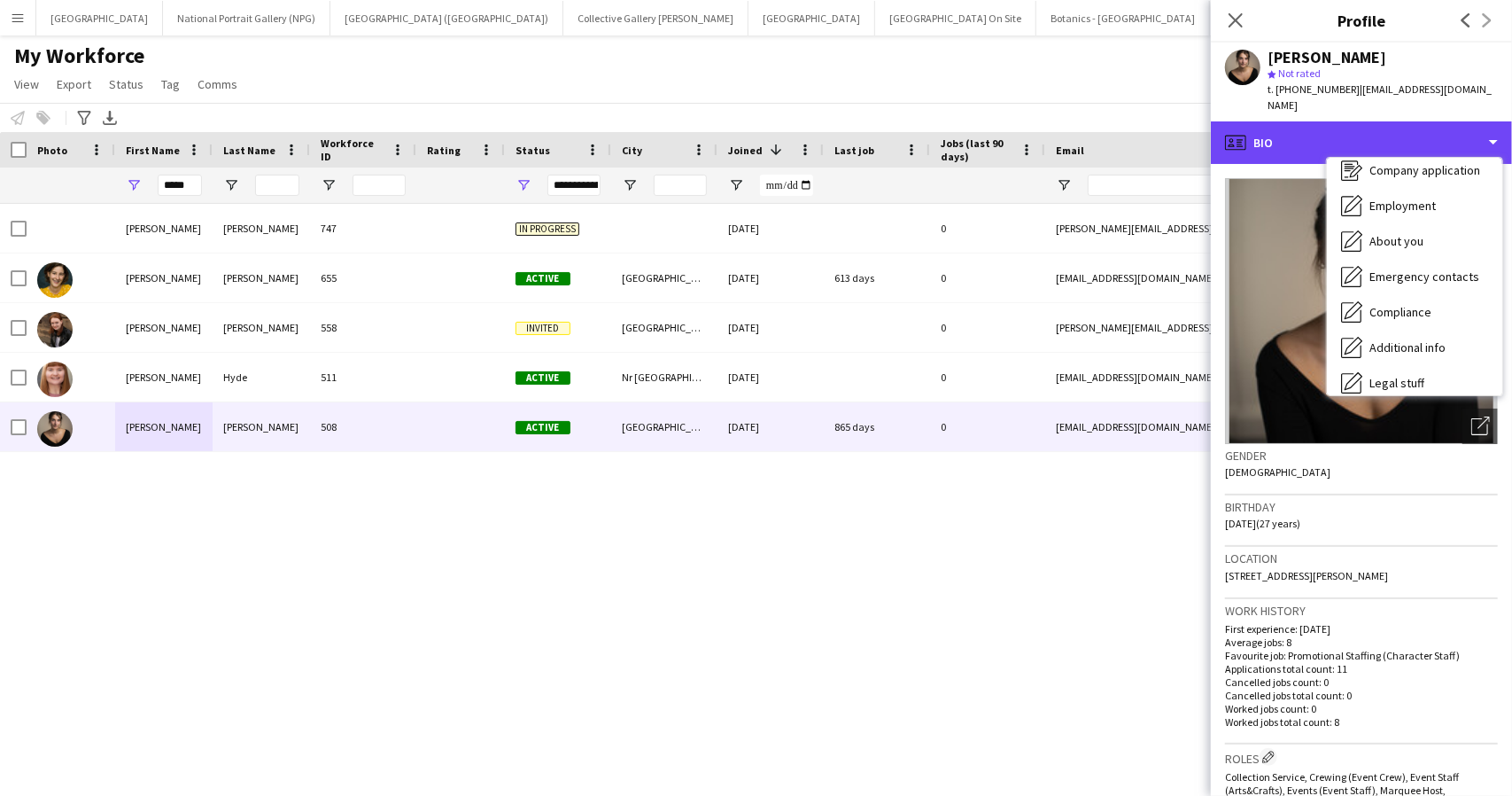
scroll to position [131, 0]
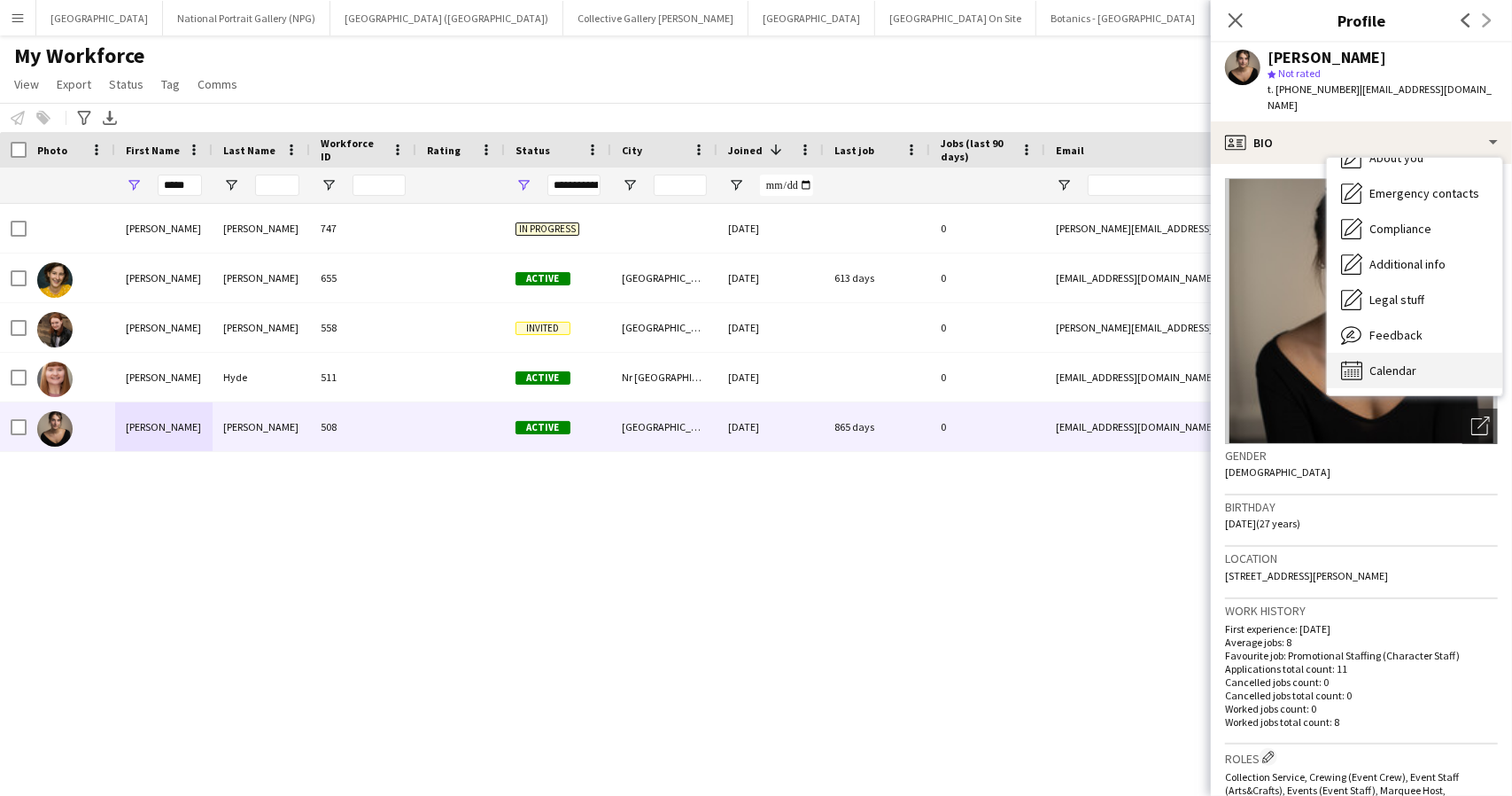
click at [1398, 362] on span "Calendar" at bounding box center [1393, 370] width 47 height 16
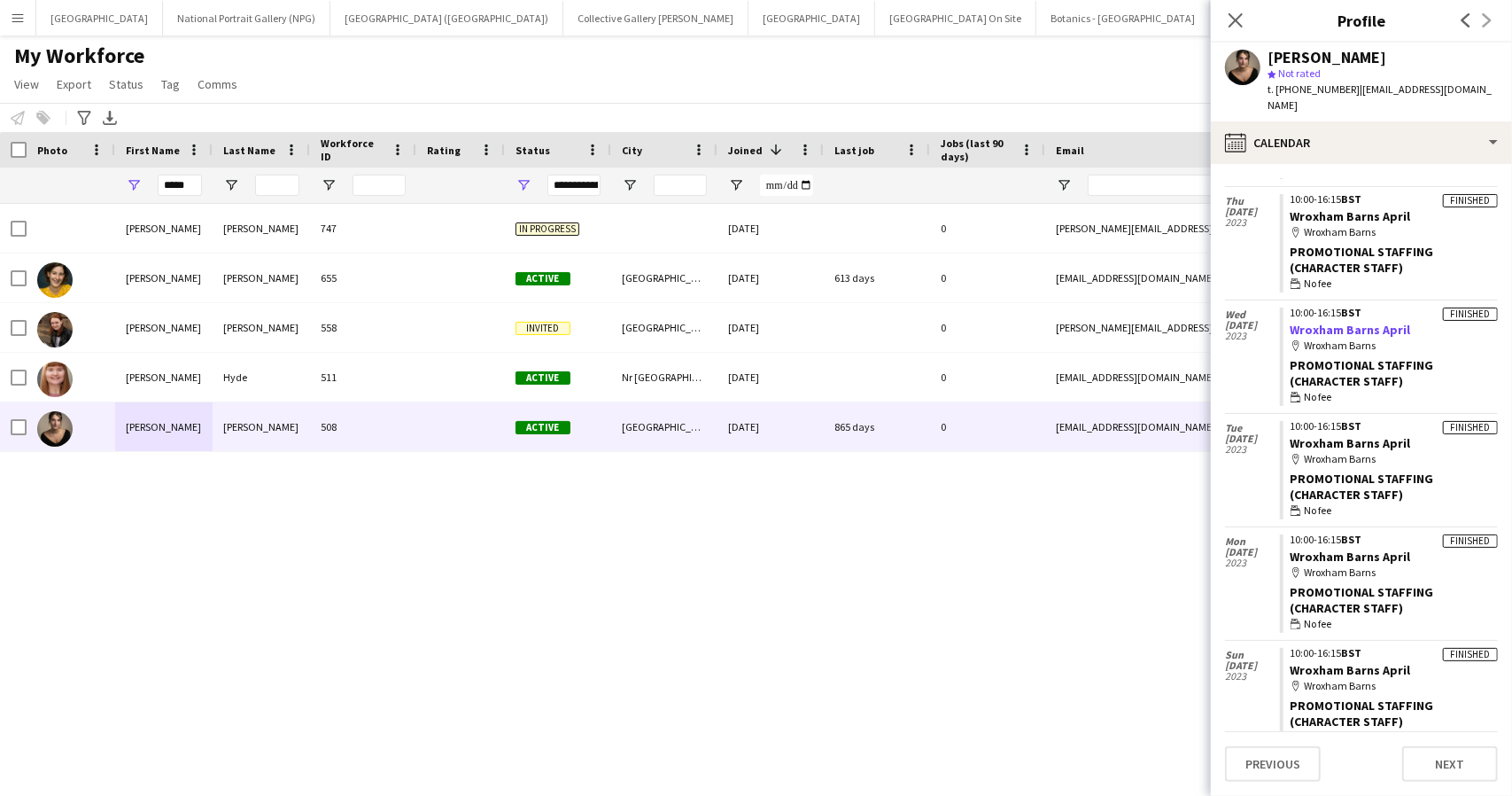
scroll to position [698, 0]
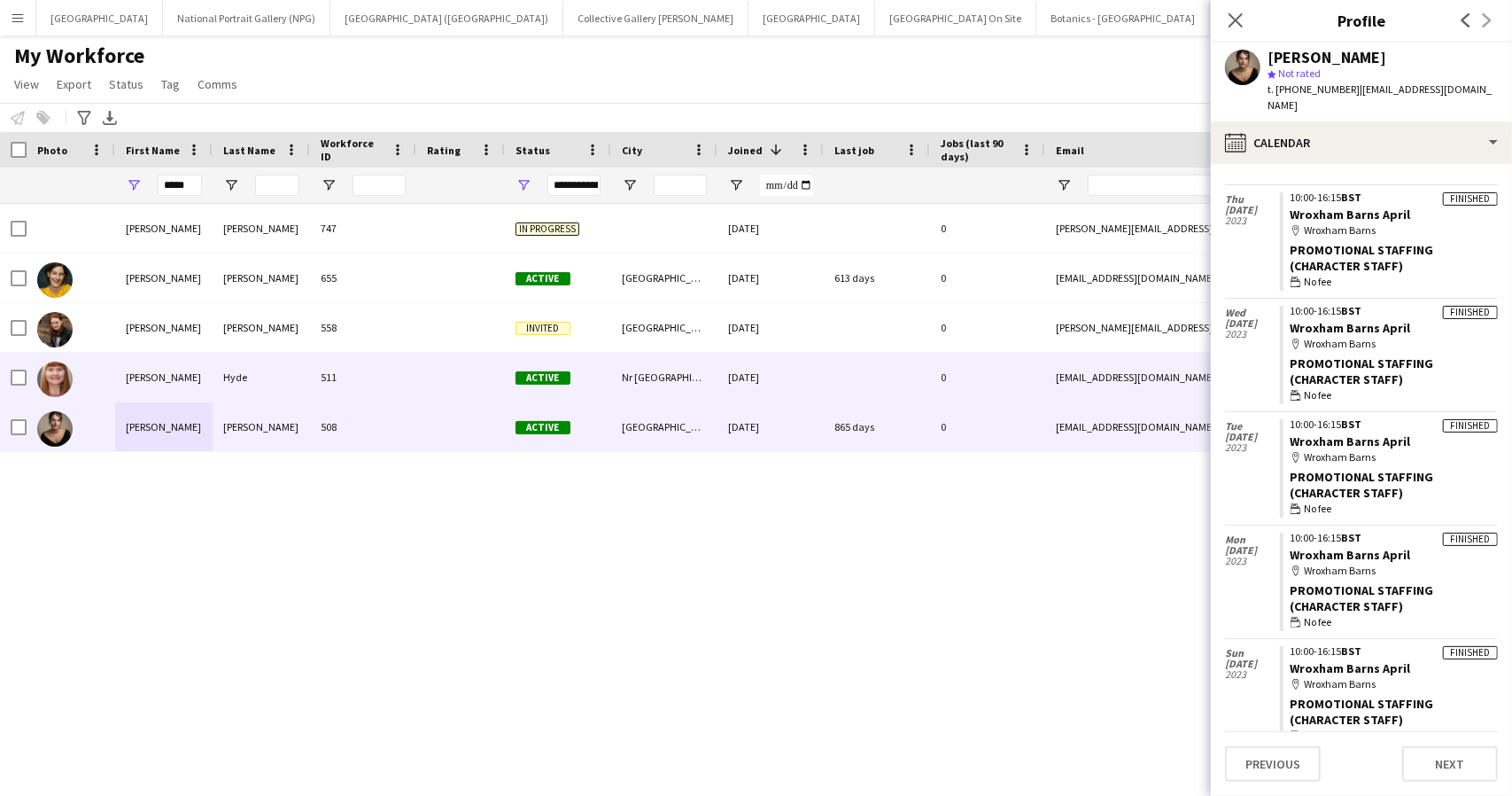
click at [206, 378] on div "[PERSON_NAME]" at bounding box center [164, 376] width 97 height 49
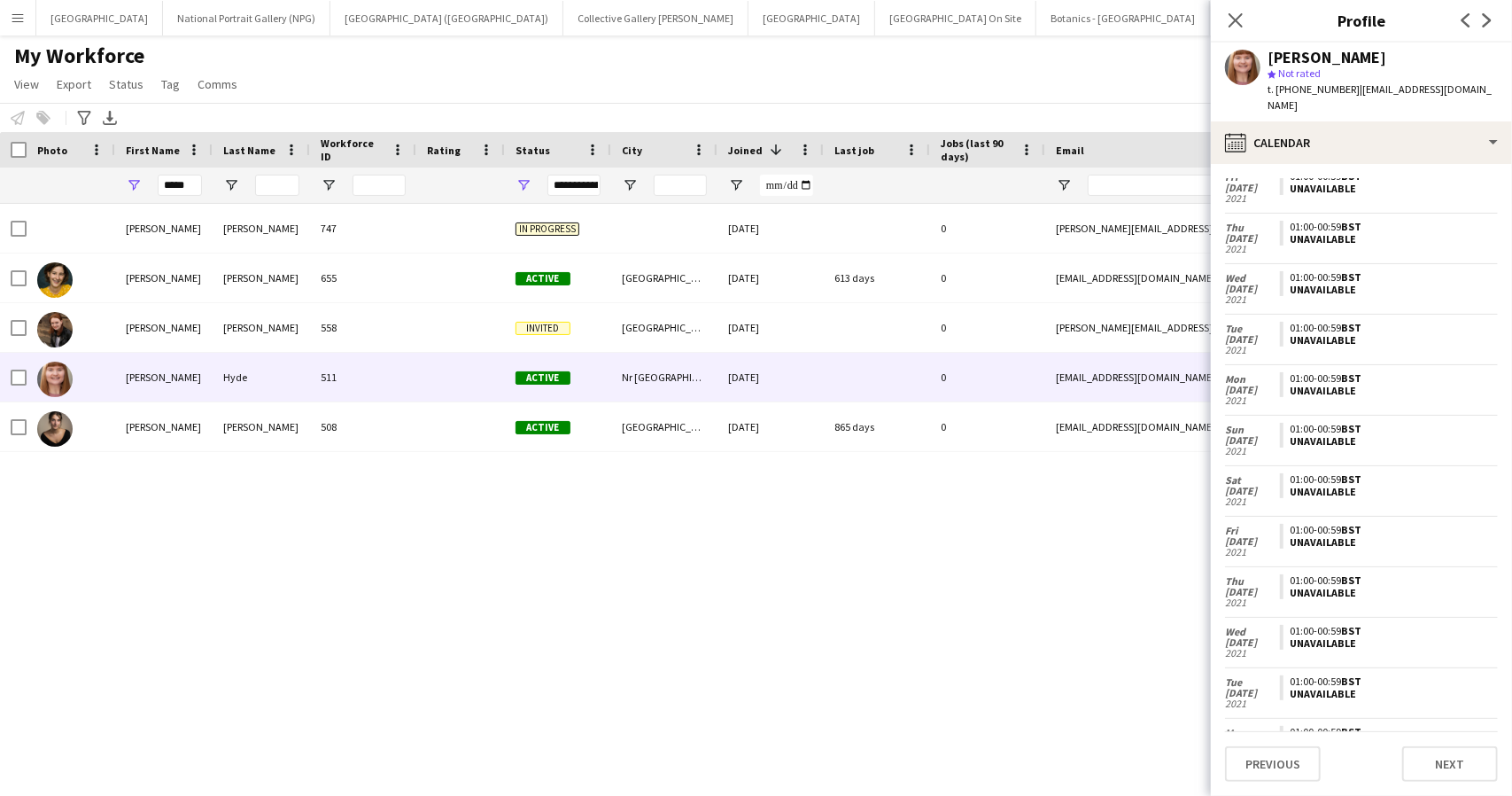
scroll to position [2139, 0]
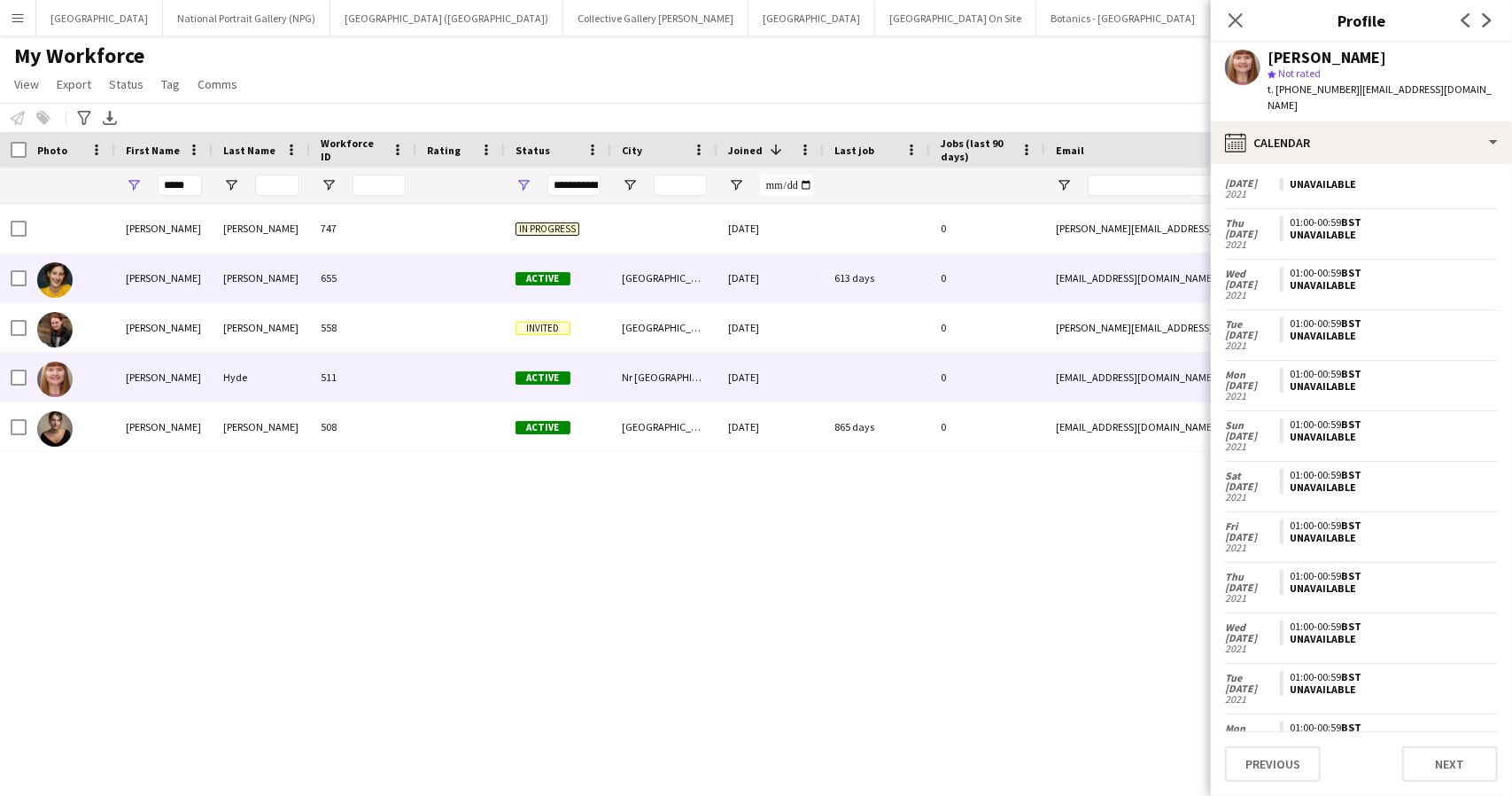
click at [197, 283] on div "[PERSON_NAME]" at bounding box center [164, 278] width 97 height 49
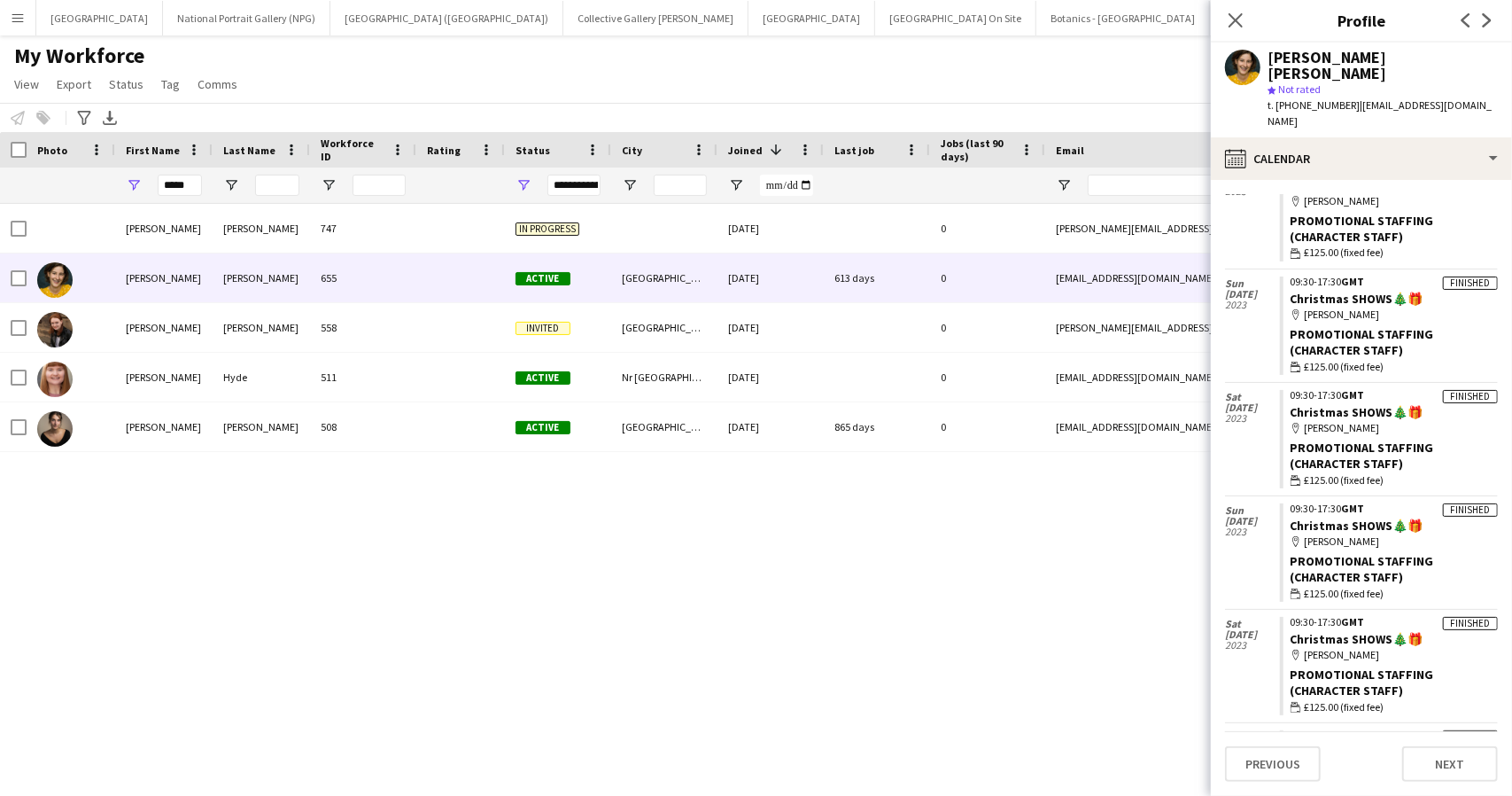
scroll to position [609, 0]
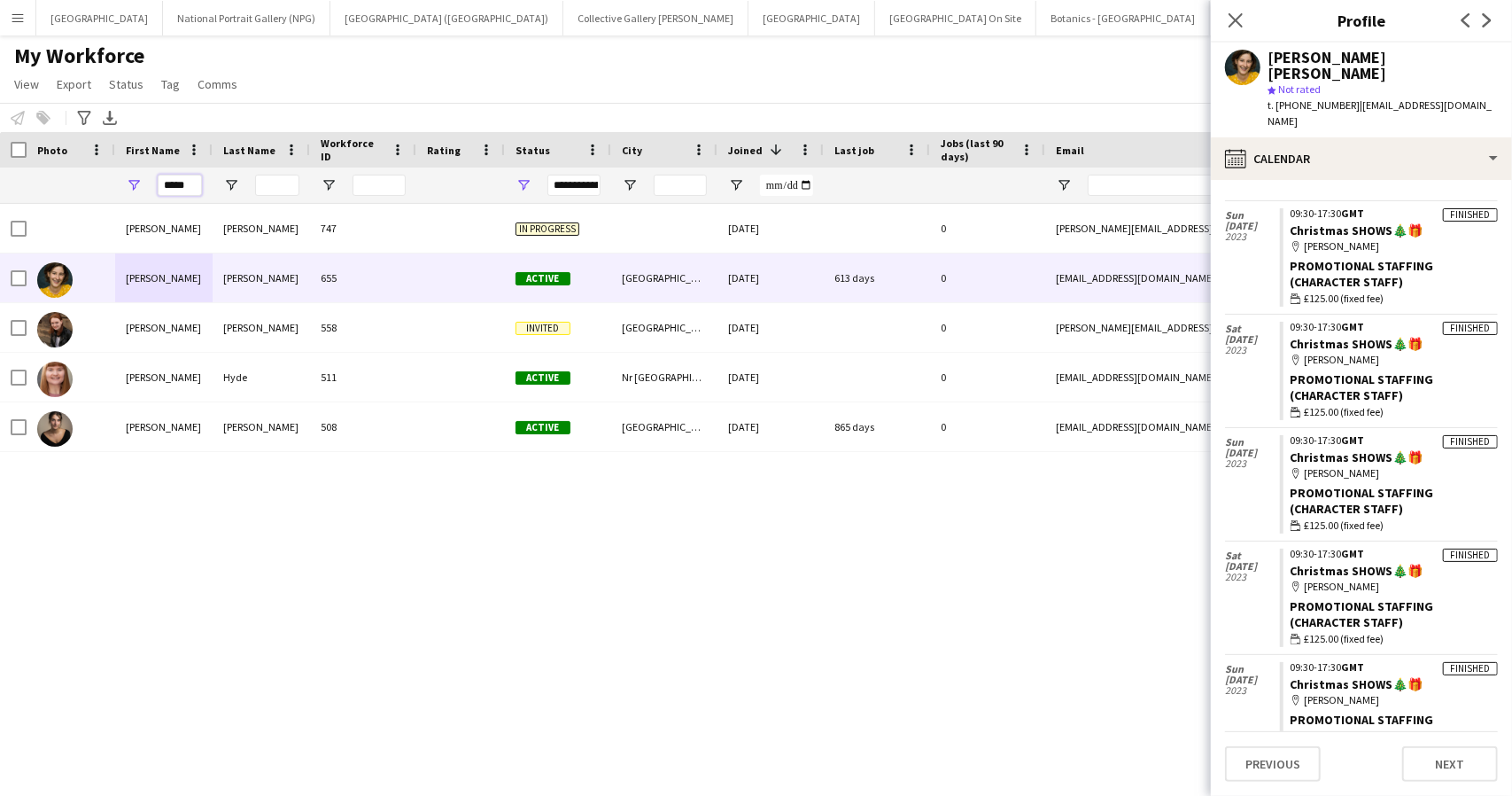
click at [180, 190] on input "*****" at bounding box center [180, 184] width 45 height 21
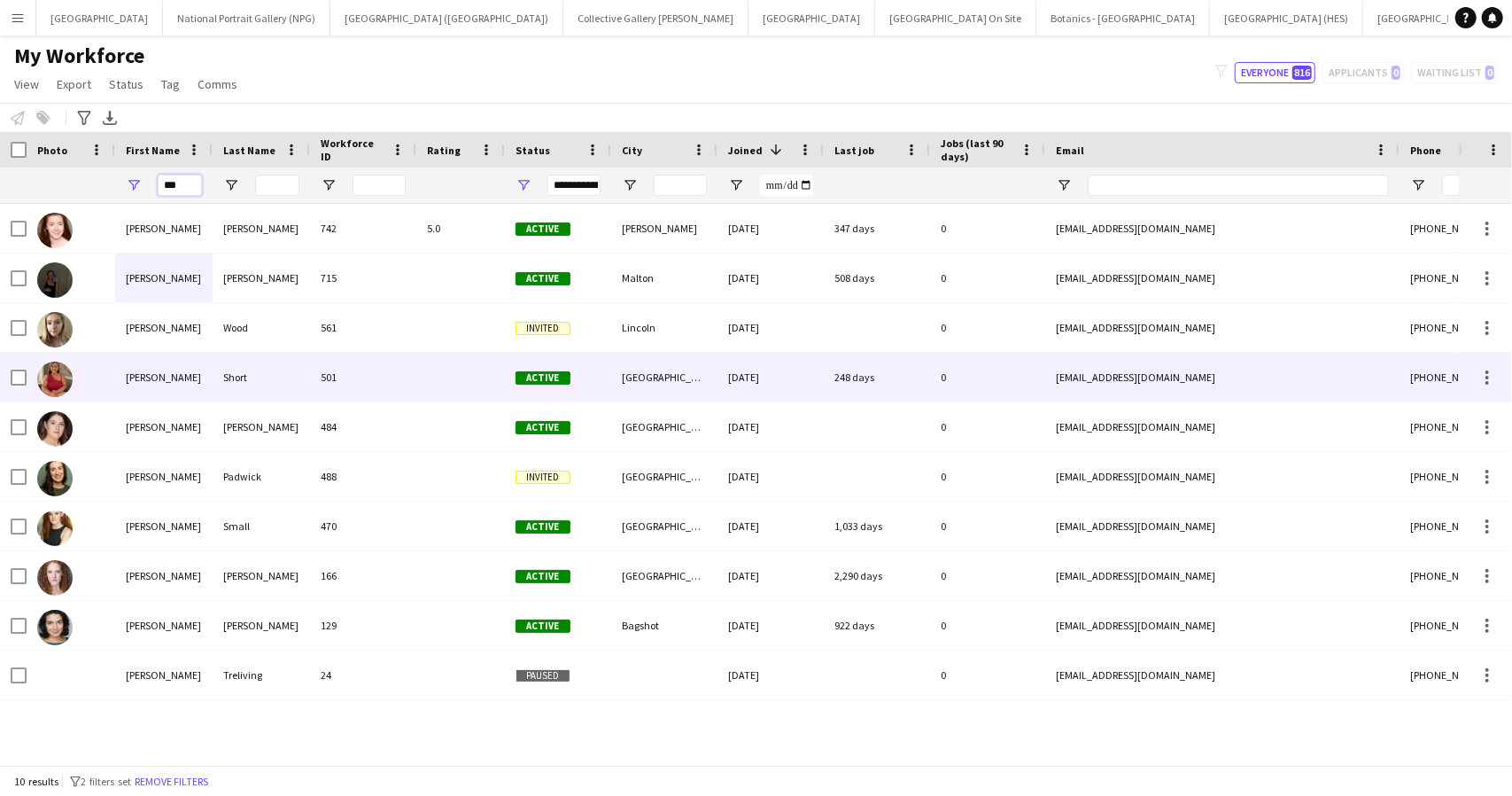
type input "***"
click at [209, 378] on div "[PERSON_NAME]" at bounding box center [164, 376] width 97 height 49
